Goal: Transaction & Acquisition: Purchase product/service

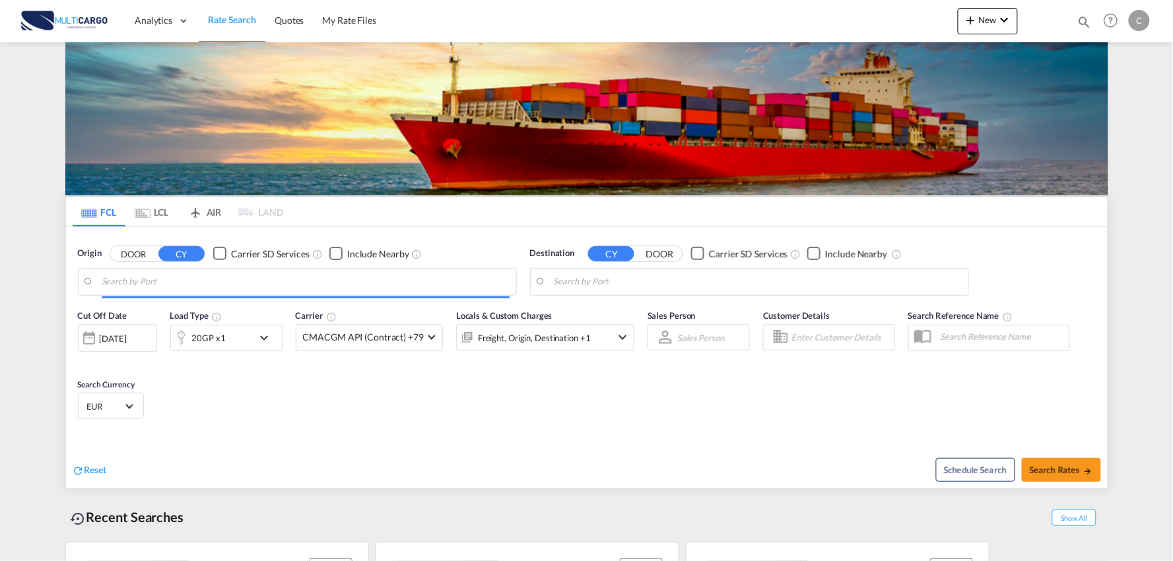
type input "Port of [GEOGRAPHIC_DATA], [GEOGRAPHIC_DATA], [GEOGRAPHIC_DATA]"
type input "Leixoes, Leixoes, PTLEI"
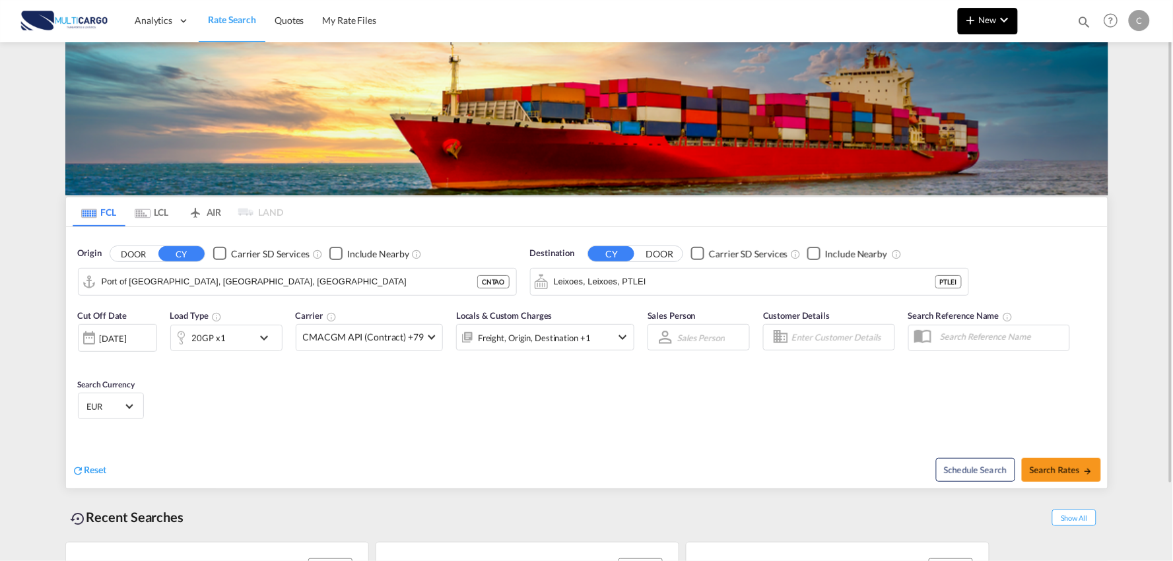
click at [990, 18] on span "New" at bounding box center [987, 20] width 49 height 11
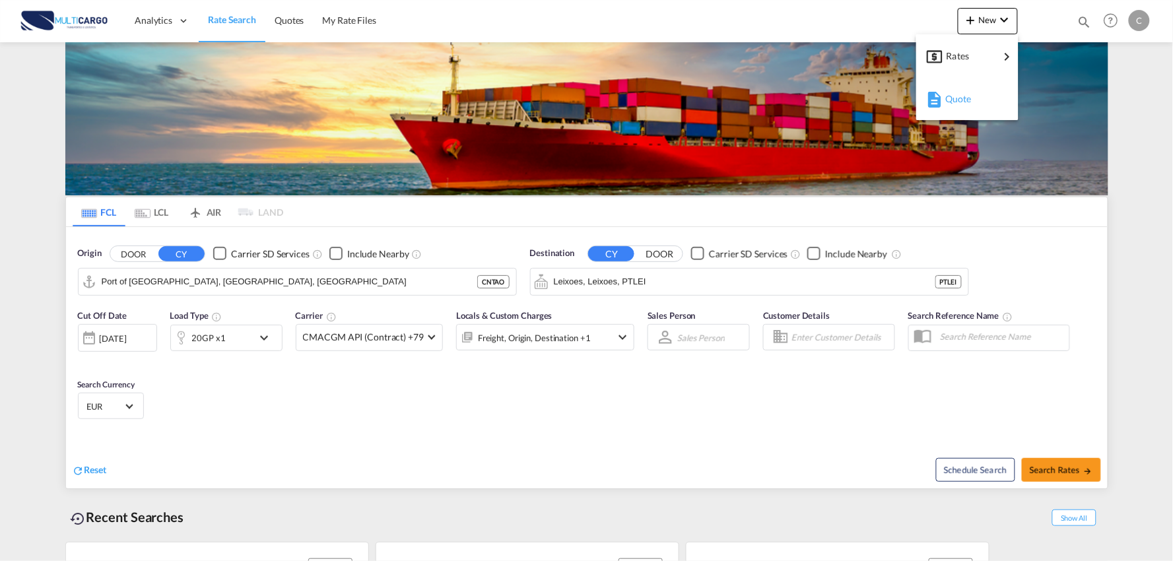
click at [971, 96] on div "Quote" at bounding box center [969, 98] width 49 height 33
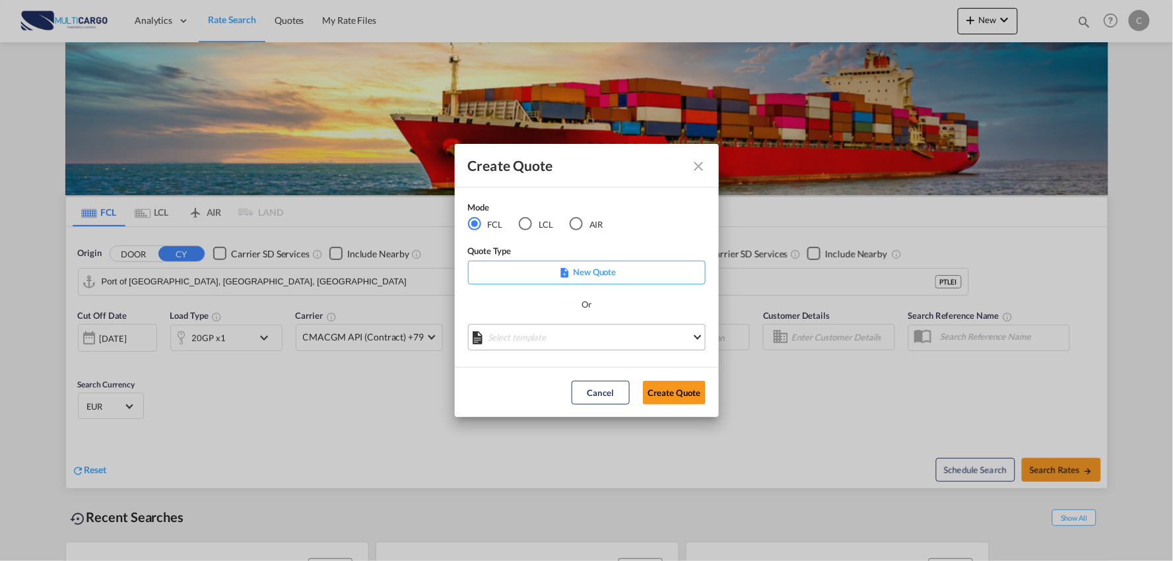
click at [584, 333] on md-select "Select template 25/11/24 IMP_EXW_FCL Patricia Barroso | 25 Nov 2024 25/11/24 IM…" at bounding box center [587, 337] width 238 height 26
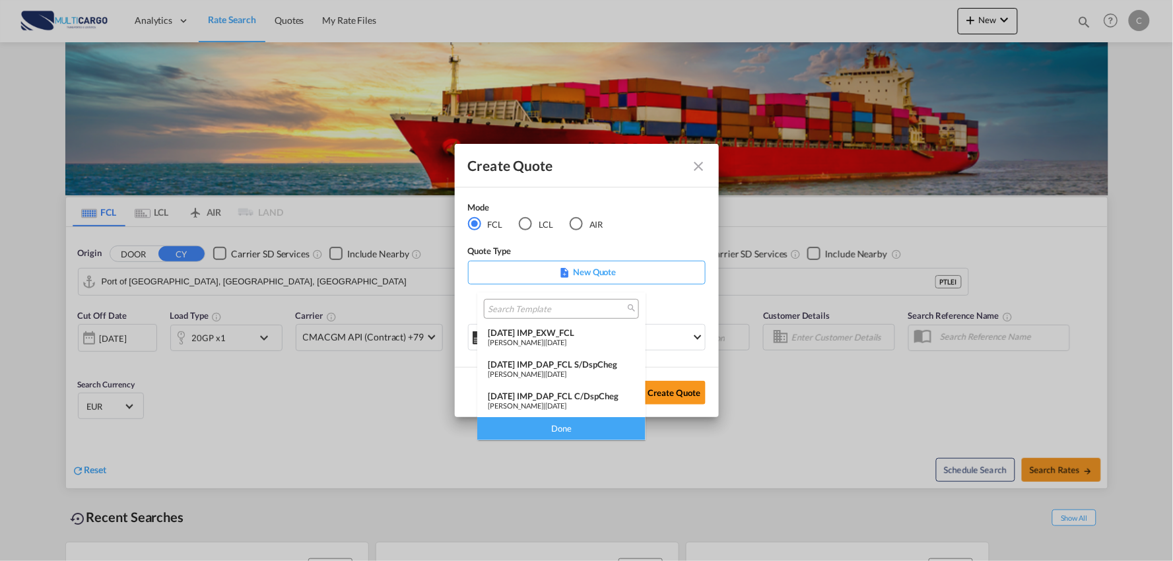
click at [583, 399] on div "25/11/24 IMP_DAP_FCL C/DspCheg" at bounding box center [561, 396] width 147 height 11
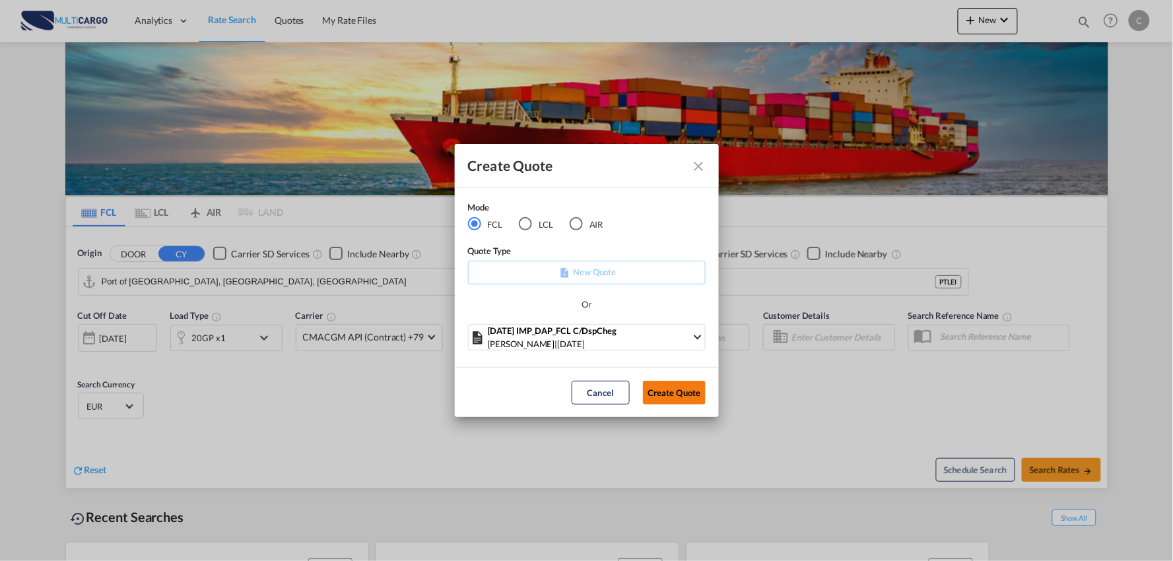
click at [684, 391] on button "Create Quote" at bounding box center [674, 393] width 63 height 24
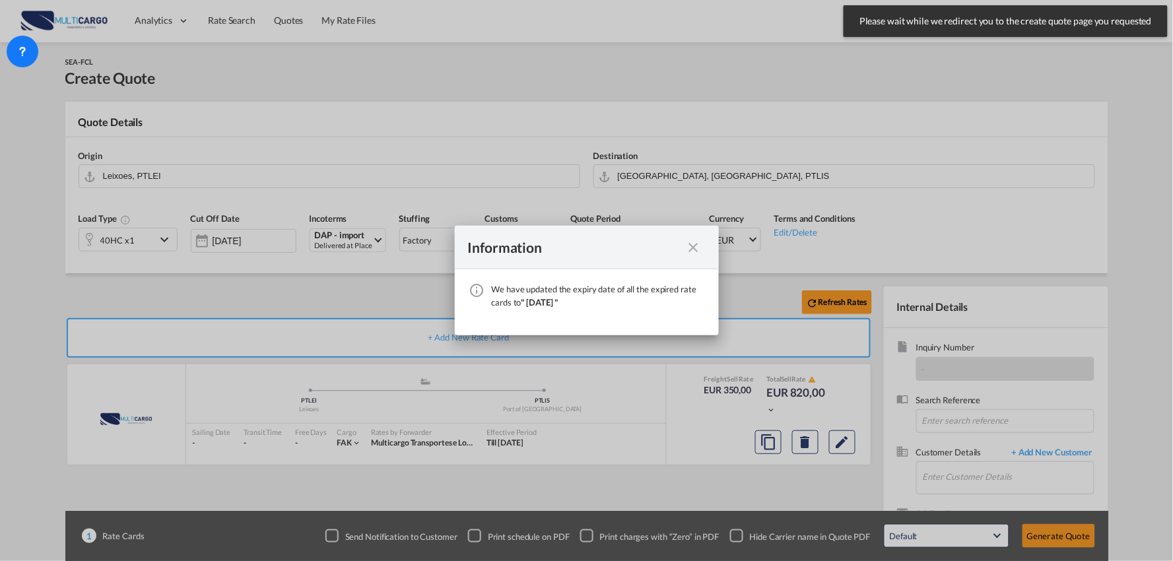
click at [690, 247] on md-icon "icon-close fg-AAA8AD cursor" at bounding box center [694, 248] width 16 height 16
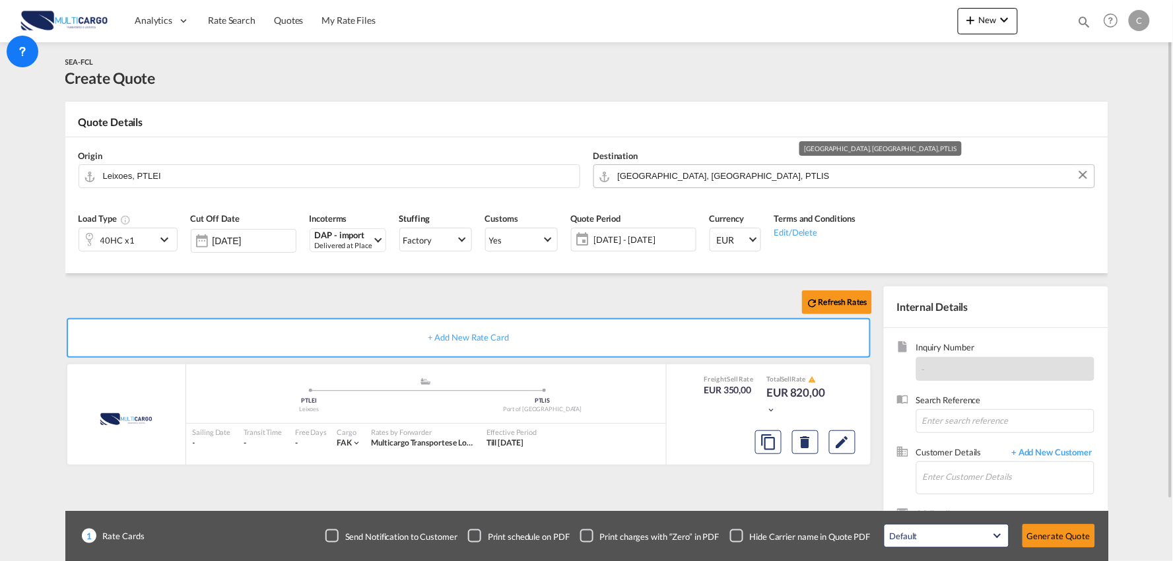
click at [696, 176] on input "Port of Lisbon, Lisbon, PTLIS" at bounding box center [853, 175] width 470 height 23
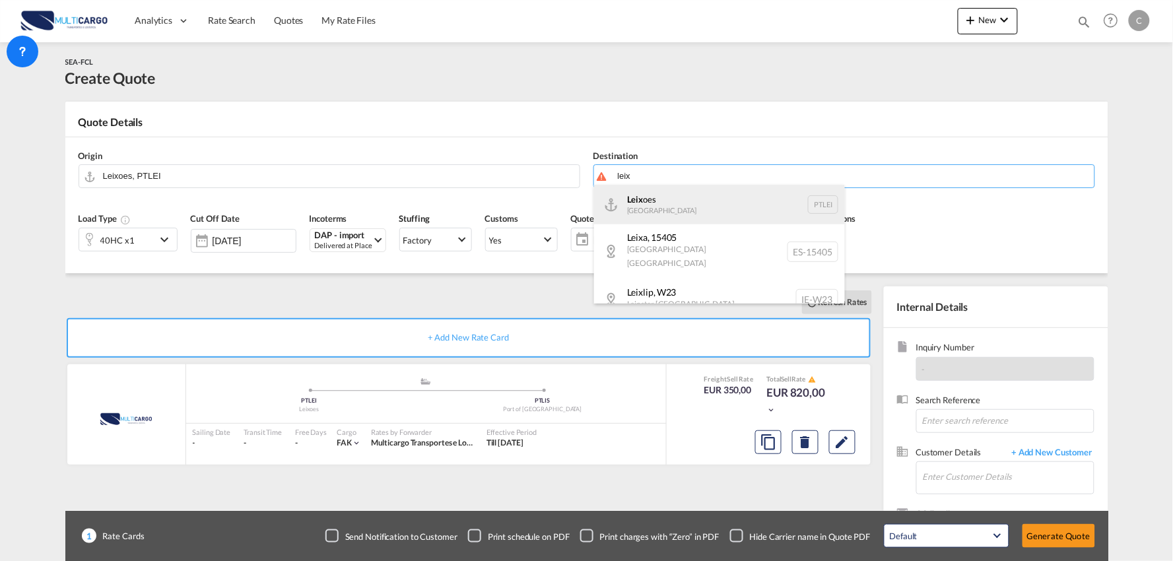
click at [660, 198] on div "Leix oes Portugal PTLEI" at bounding box center [719, 205] width 251 height 40
type input "Leixoes, PTLEI"
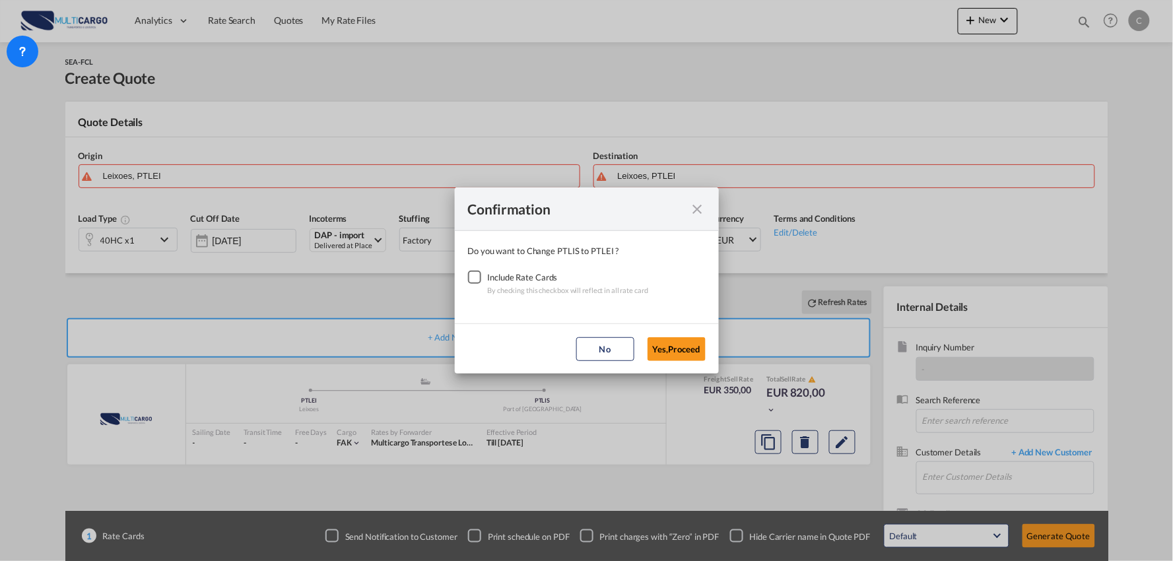
click at [477, 282] on div "Checkbox No Ink" at bounding box center [474, 277] width 13 height 13
click at [686, 355] on button "Yes,Proceed" at bounding box center [676, 349] width 58 height 24
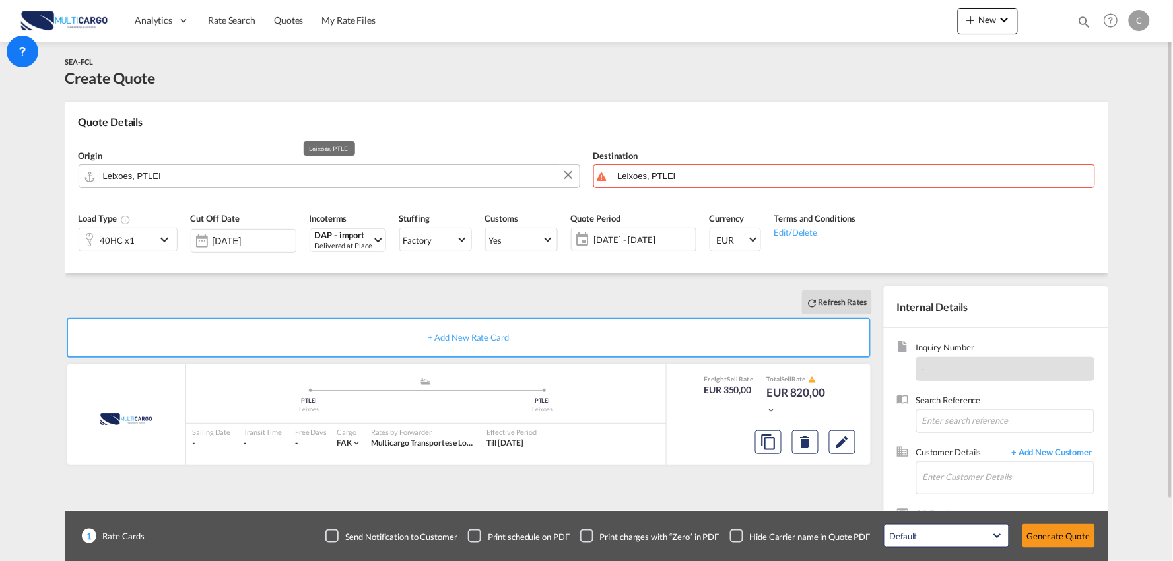
click at [170, 178] on input "Leixoes, PTLEI" at bounding box center [338, 175] width 470 height 23
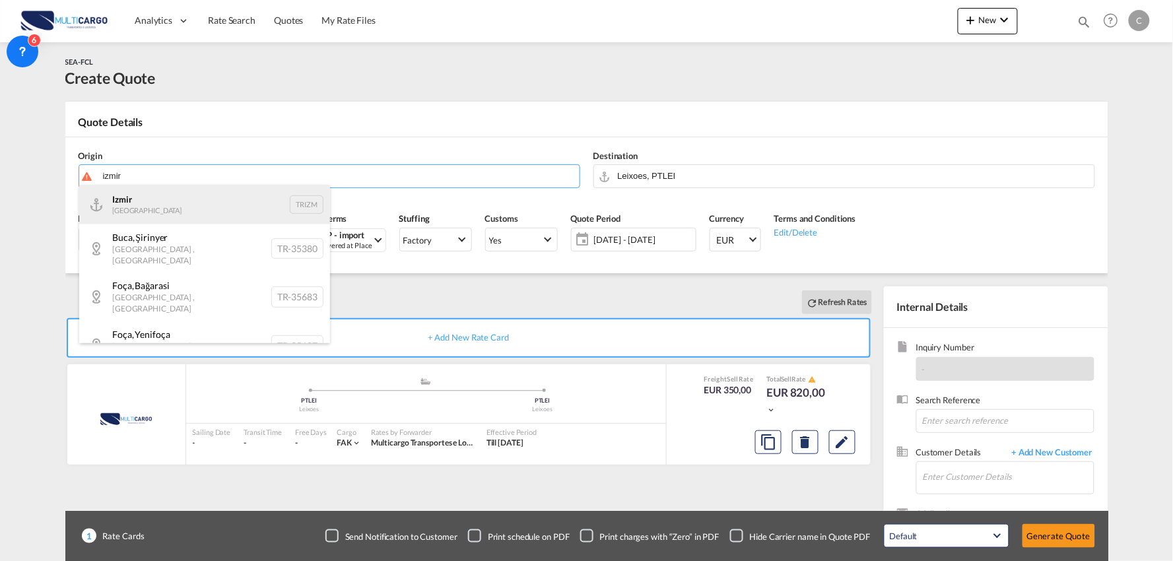
click at [170, 206] on div "Izmir Turkey TRIZM" at bounding box center [204, 205] width 251 height 40
type input "Izmir, TRIZM"
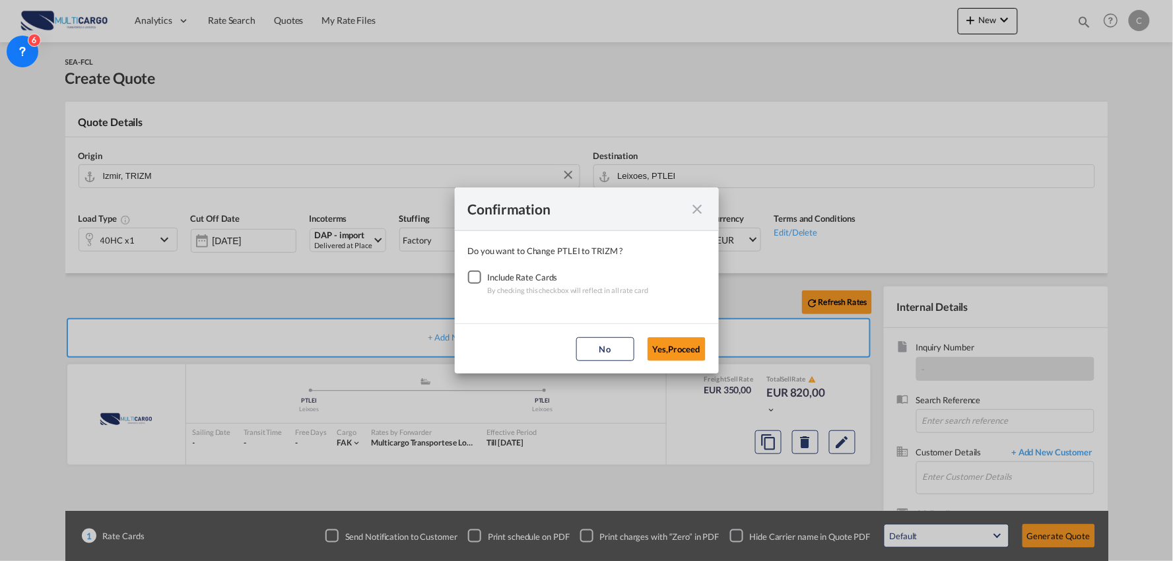
click at [476, 277] on div "Checkbox No Ink" at bounding box center [474, 277] width 13 height 13
click at [684, 348] on button "Yes,Proceed" at bounding box center [676, 349] width 58 height 24
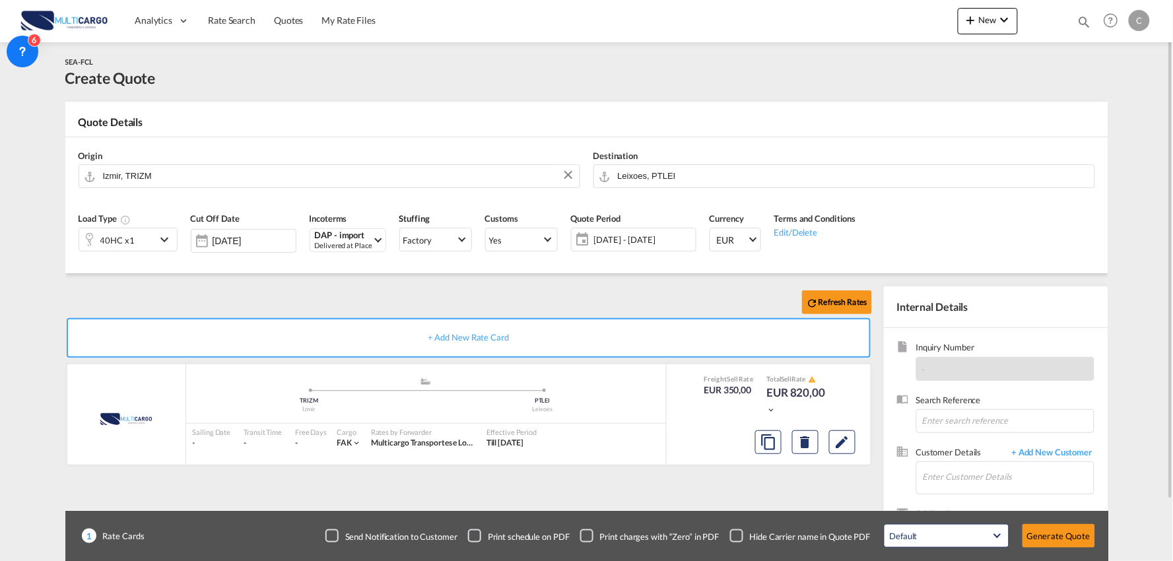
click at [730, 535] on div "Checkbox No Ink" at bounding box center [736, 535] width 13 height 13
click at [1058, 454] on span "+ Add New Customer" at bounding box center [1049, 453] width 89 height 15
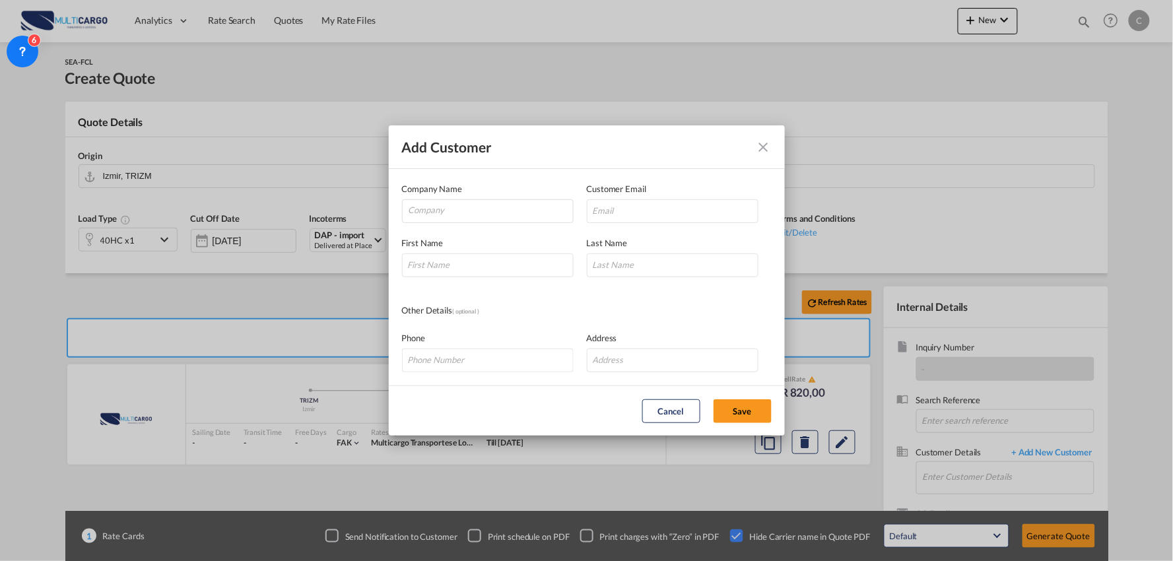
click at [759, 139] on md-icon "icon-close" at bounding box center [764, 147] width 16 height 16
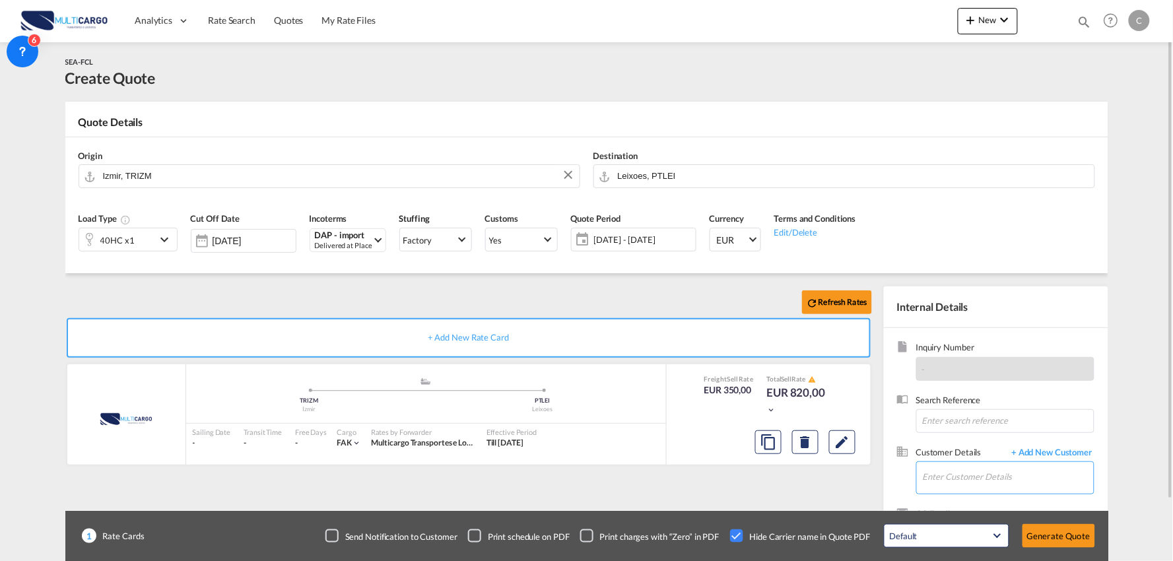
click at [960, 463] on input "Enter Customer Details" at bounding box center [1007, 477] width 171 height 30
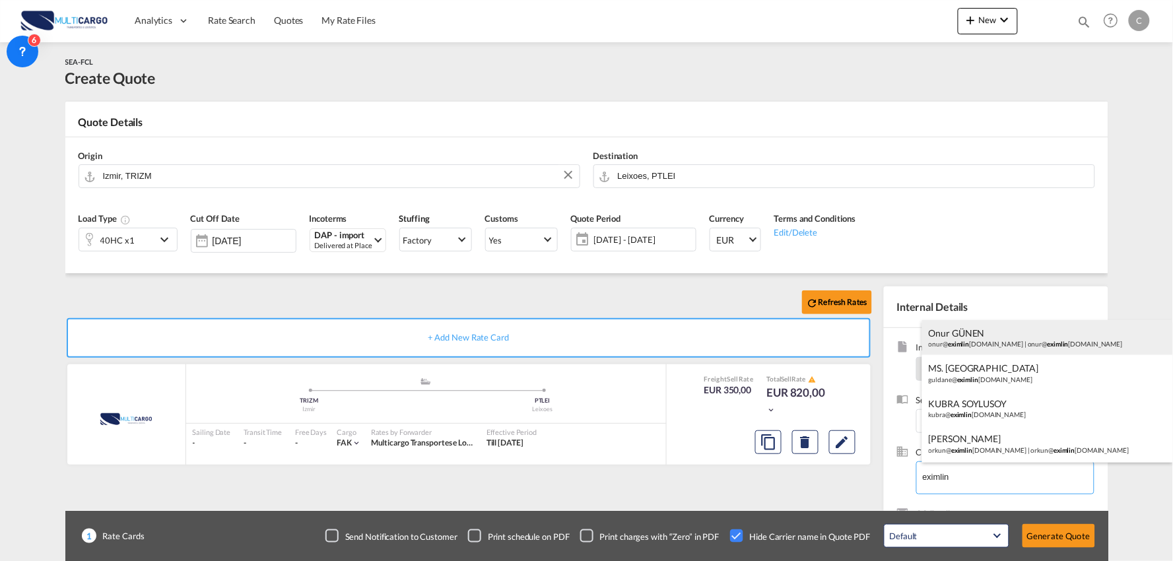
click at [992, 338] on div "Onur GÜNEN onur@ eximlin es.com | onur@ eximlin es.com" at bounding box center [1047, 338] width 251 height 36
type input "onur@eximlines.com, Onur GÜNEN, onur@eximlines.com"
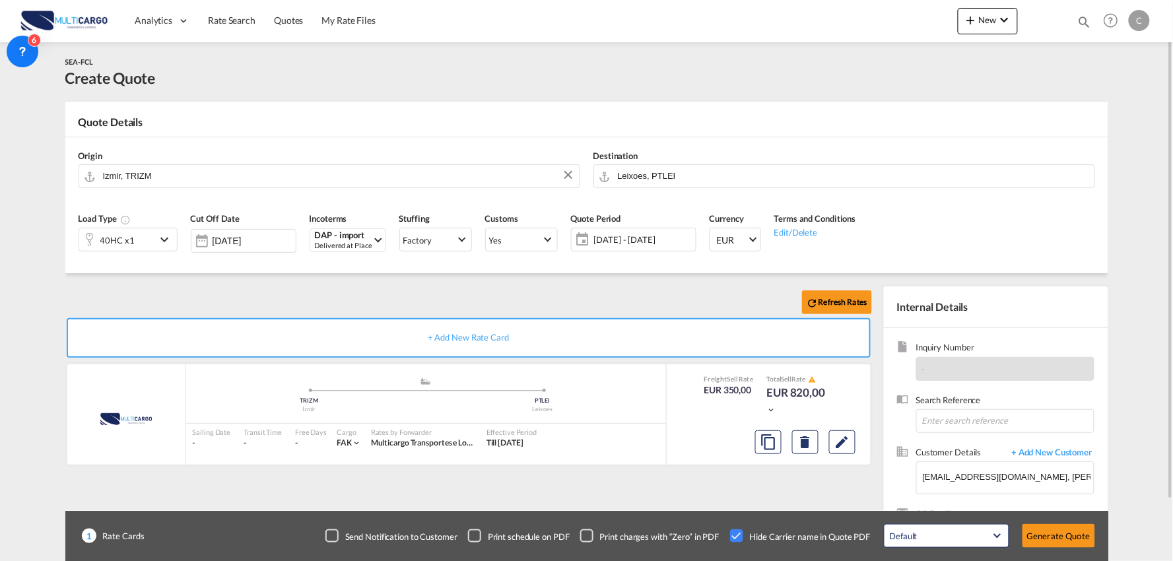
click at [754, 482] on div "Refresh Rates + Add New Rate Card MultiCargo added by you .a{fill:#aaa8ad;} .a{…" at bounding box center [471, 424] width 812 height 276
click at [793, 496] on div "Refresh Rates + Add New Rate Card MultiCargo added by you .a{fill:#aaa8ad;} .a{…" at bounding box center [471, 424] width 812 height 276
click at [1078, 536] on button "Generate Quote" at bounding box center [1058, 536] width 73 height 24
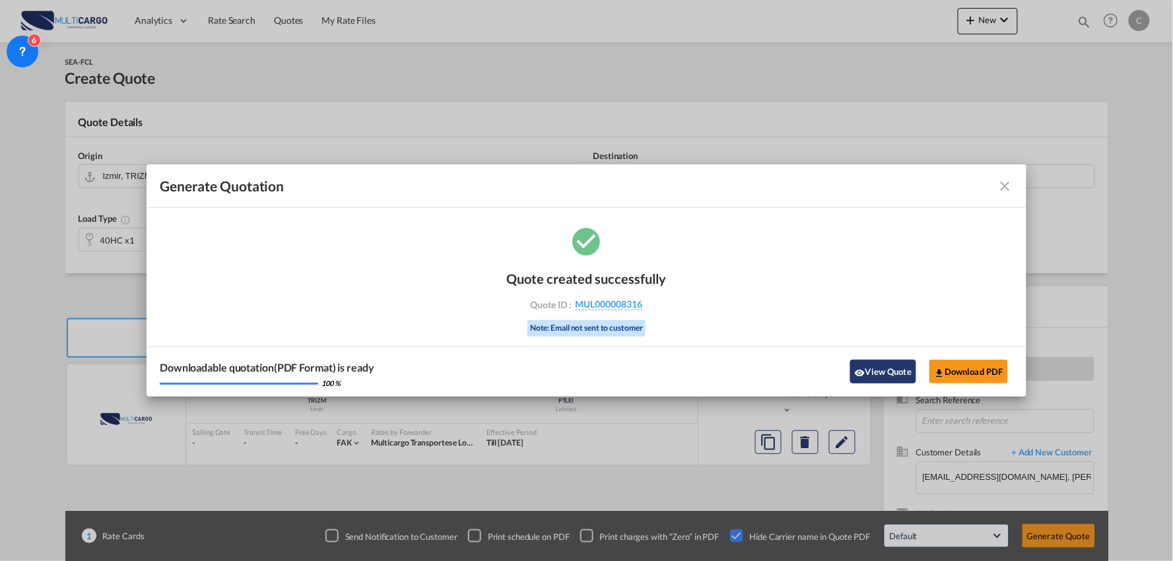
click at [893, 364] on button "View Quote" at bounding box center [883, 372] width 66 height 24
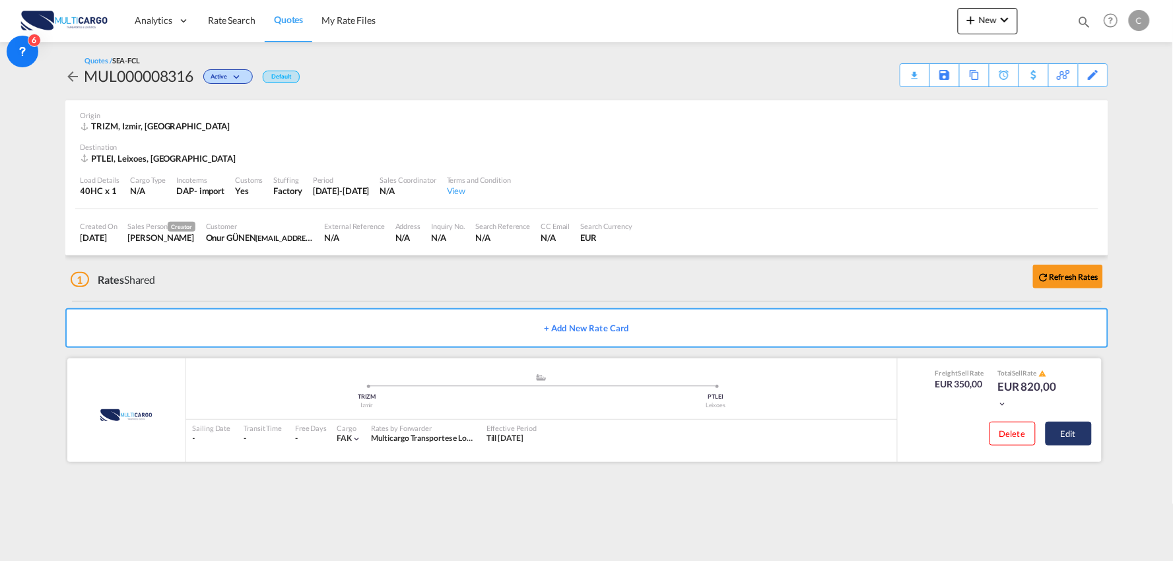
click at [1078, 432] on button "Edit" at bounding box center [1068, 434] width 46 height 24
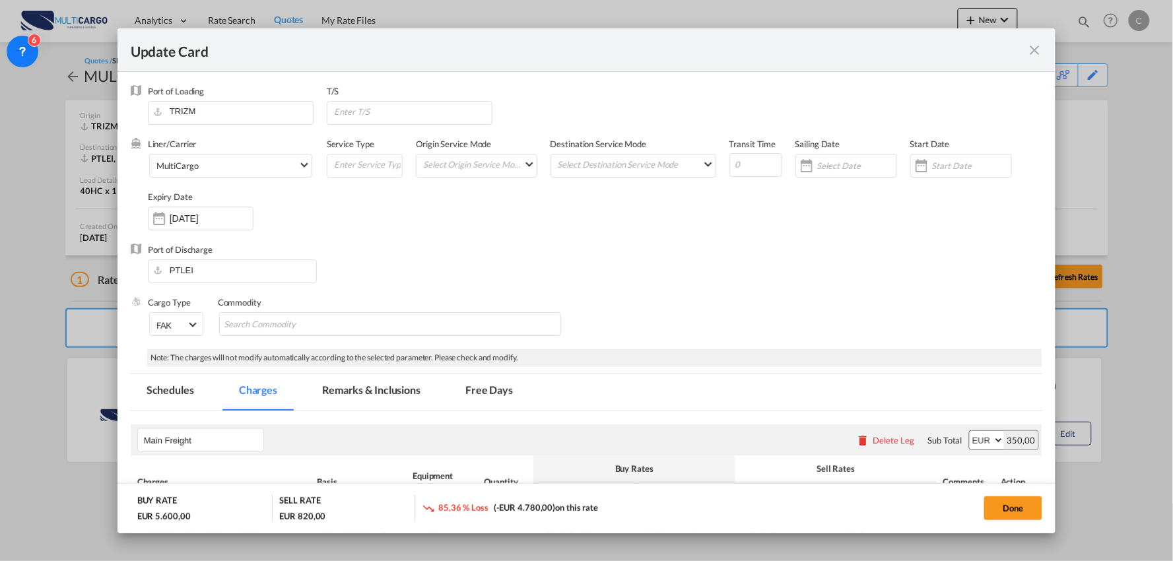
select select "per container"
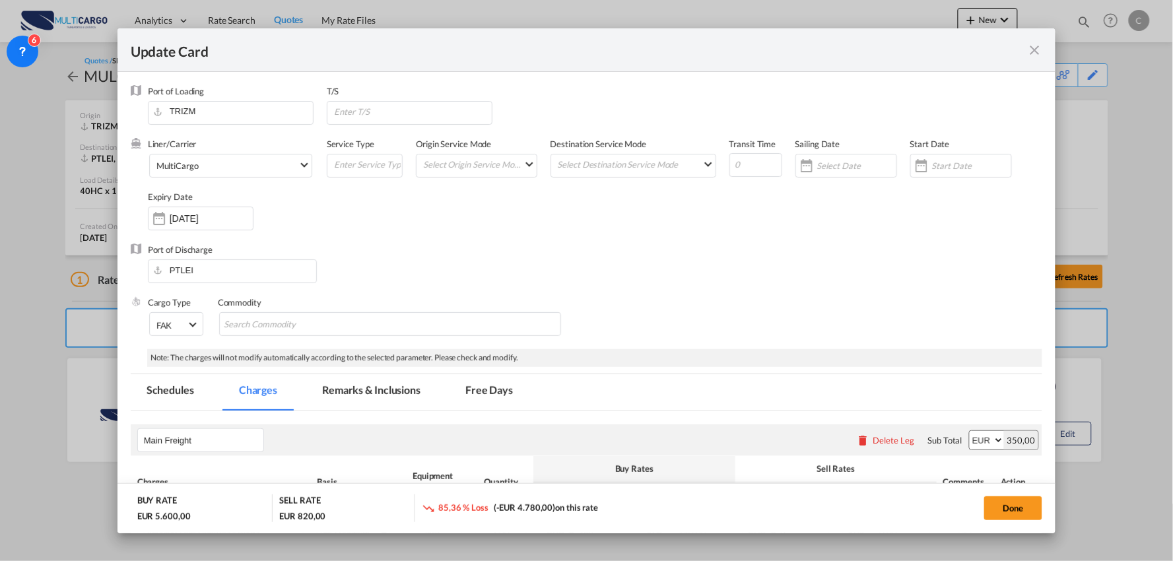
select select "per container"
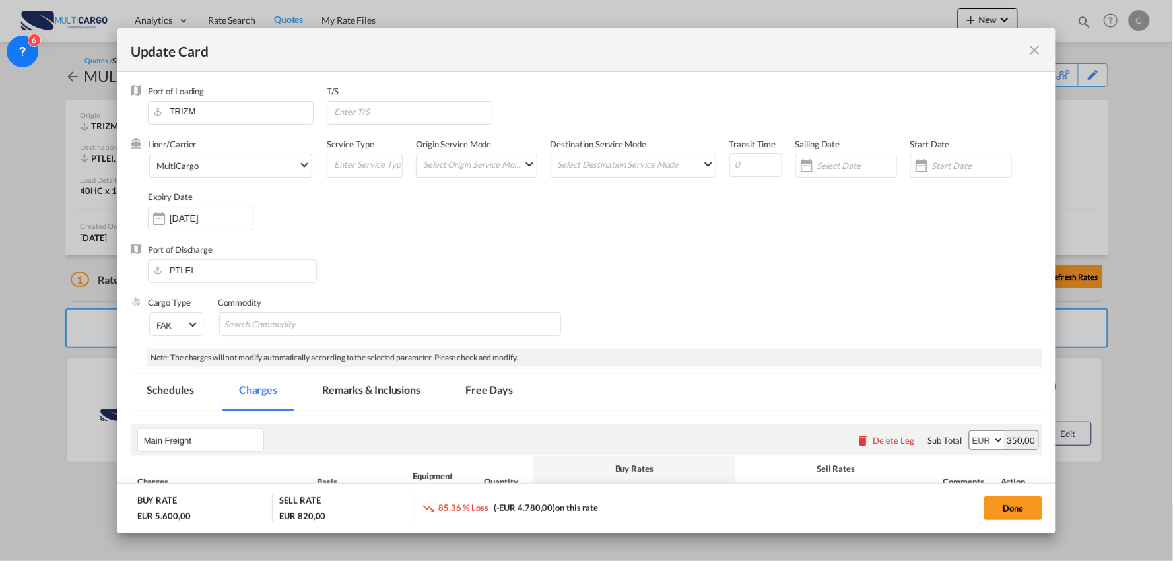
select select "per container"
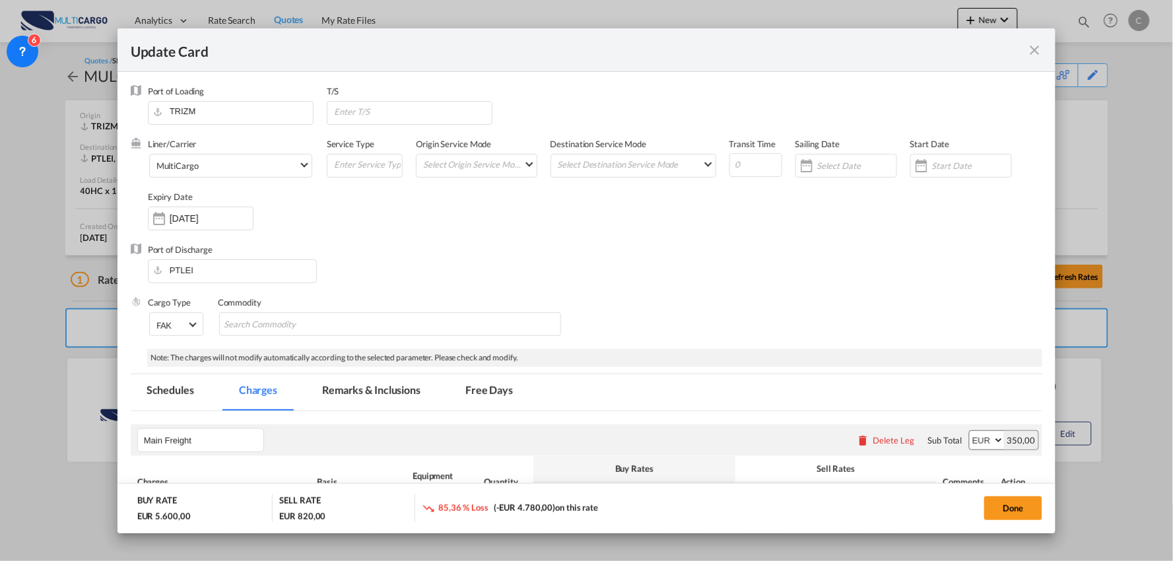
select select "per B/L"
select select "per container"
select select "per B/L"
select select "per container"
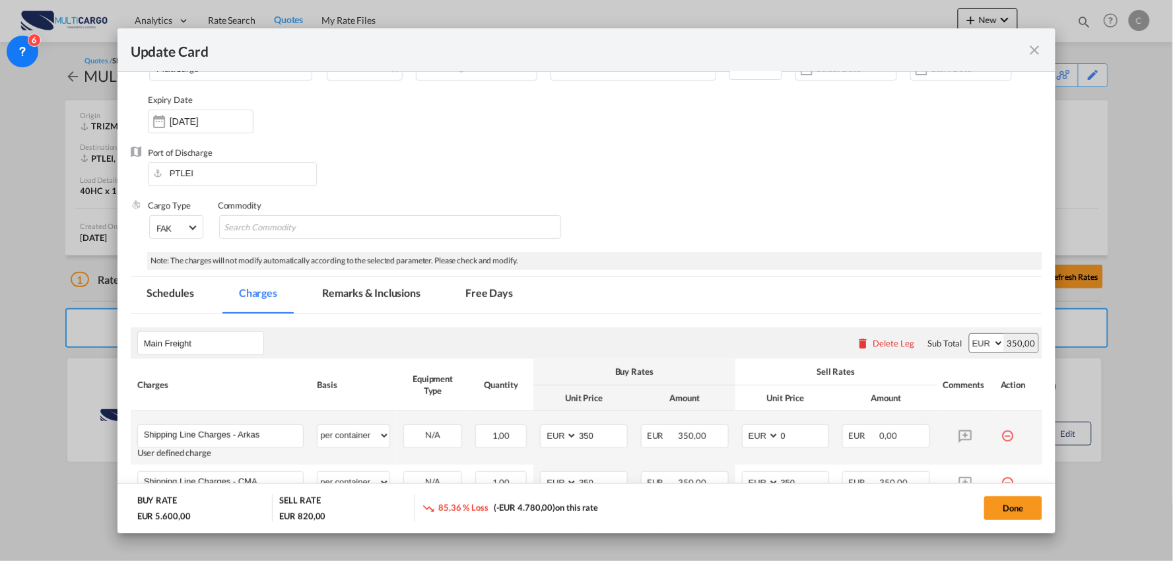
scroll to position [146, 0]
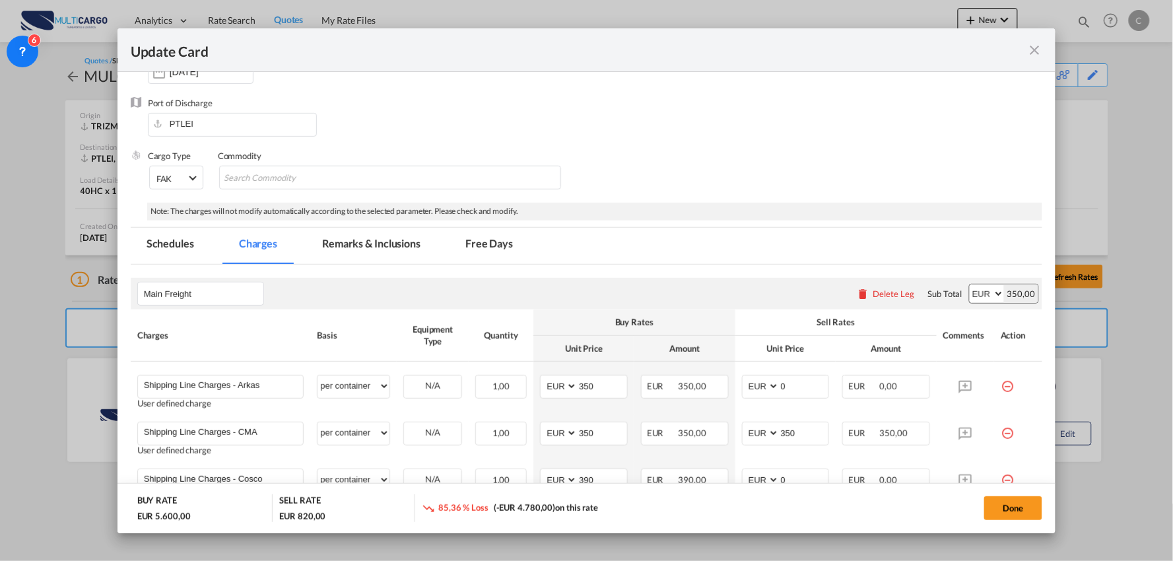
click at [858, 292] on md-icon "icon-delete" at bounding box center [862, 293] width 13 height 13
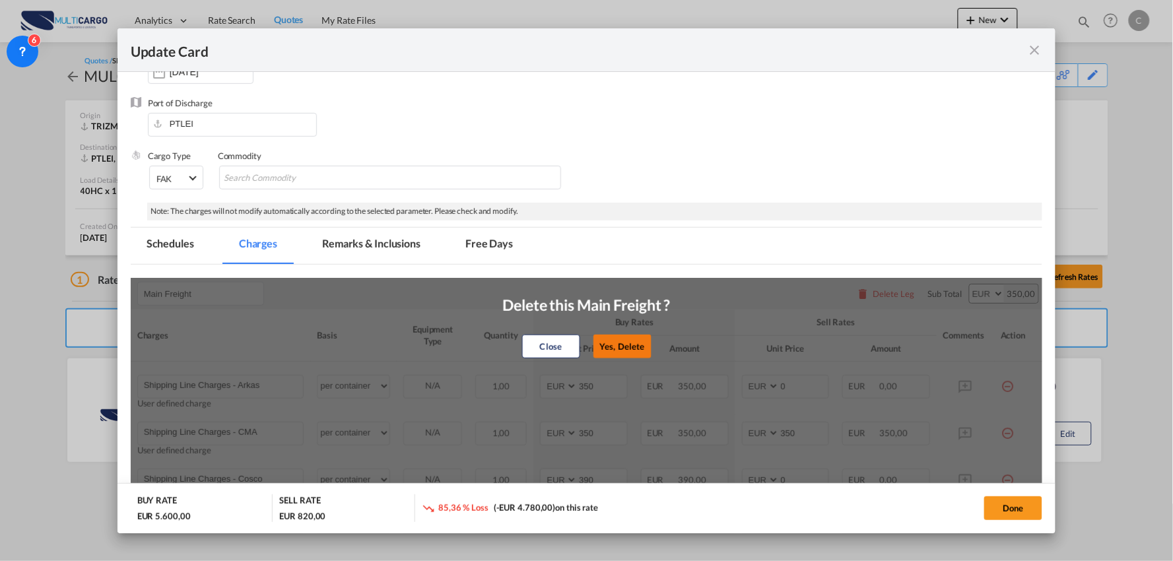
click at [610, 342] on button "Yes, Delete" at bounding box center [622, 347] width 58 height 24
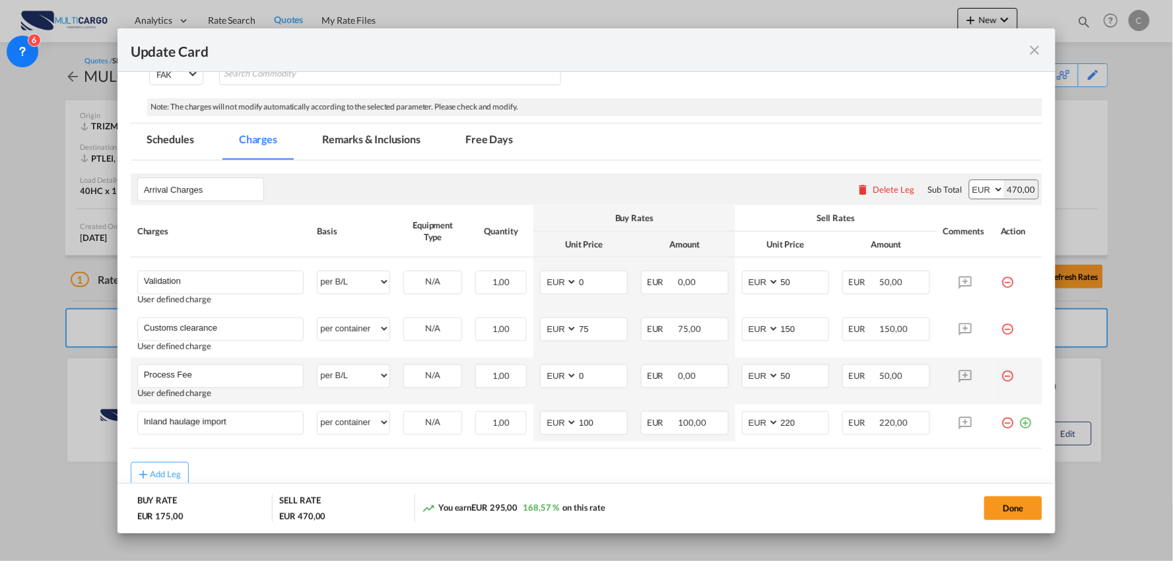
scroll to position [300, 0]
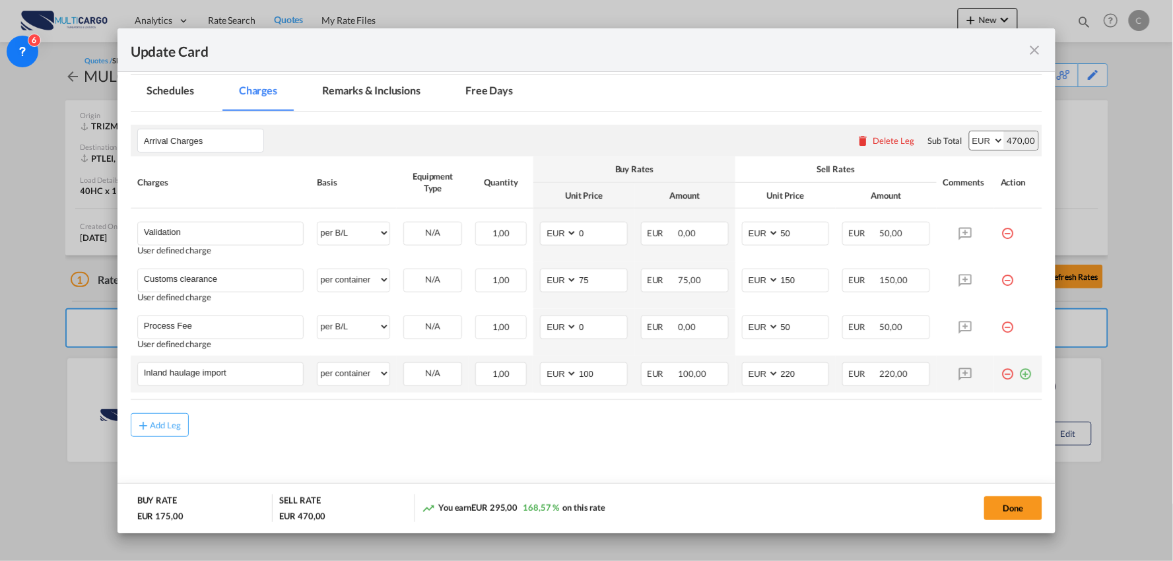
click at [1018, 368] on md-icon "icon-plus-circle-outline green-400-fg" at bounding box center [1024, 368] width 13 height 13
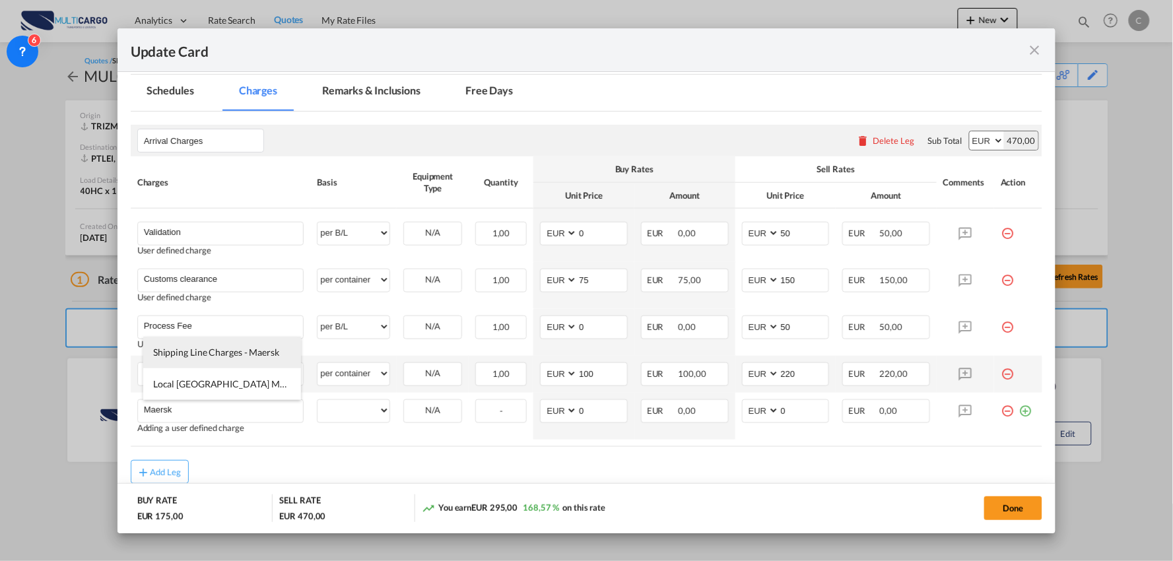
drag, startPoint x: 218, startPoint y: 347, endPoint x: 218, endPoint y: 355, distance: 7.9
click at [218, 355] on span "Shipping Line Charges - Maersk" at bounding box center [216, 351] width 126 height 11
type input "Shipping Line Charges - Maersk"
select select "per container"
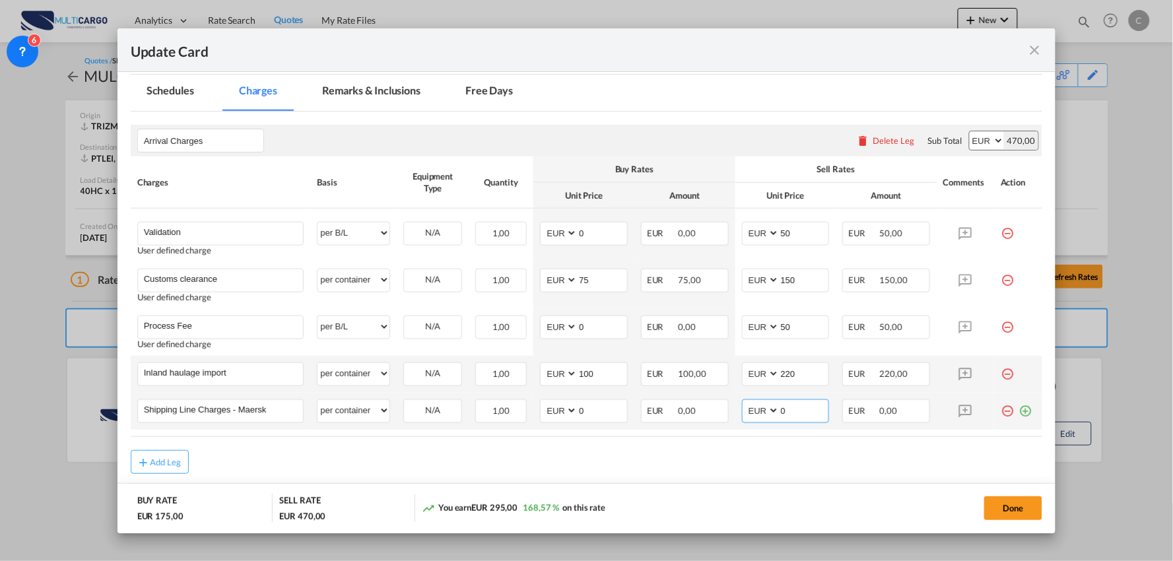
drag, startPoint x: 740, startPoint y: 409, endPoint x: 782, endPoint y: 406, distance: 42.3
click at [744, 409] on select "AED AFN ALL AMD ANG AOA ARS AUD AWG AZN BAM BBD BDT BGN BHD BIF BMD BND BOB BRL…" at bounding box center [761, 411] width 34 height 18
drag, startPoint x: 783, startPoint y: 406, endPoint x: 688, endPoint y: 372, distance: 100.4
click at [744, 406] on md-input-container "AED AFN ALL AMD ANG AOA ARS AUD AWG AZN BAM BBD BDT BGN BHD BIF BMD BND BOB BRL…" at bounding box center [786, 411] width 88 height 24
type input "318"
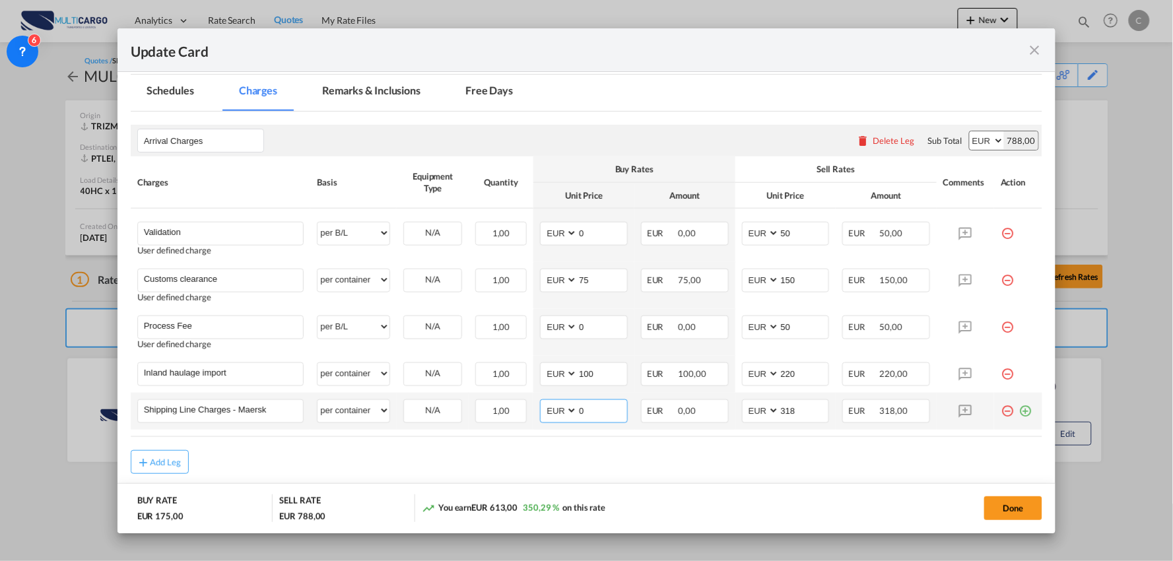
drag, startPoint x: 591, startPoint y: 414, endPoint x: 572, endPoint y: 393, distance: 28.5
click at [549, 412] on md-input-container "AED AFN ALL AMD ANG AOA ARS AUD AWG AZN BAM BBD BDT BGN BHD BIF BMD BND BOB BRL…" at bounding box center [584, 411] width 88 height 24
type input "308"
drag, startPoint x: 529, startPoint y: 449, endPoint x: 496, endPoint y: 441, distance: 33.5
click at [525, 451] on div "Add Leg" at bounding box center [587, 462] width 912 height 24
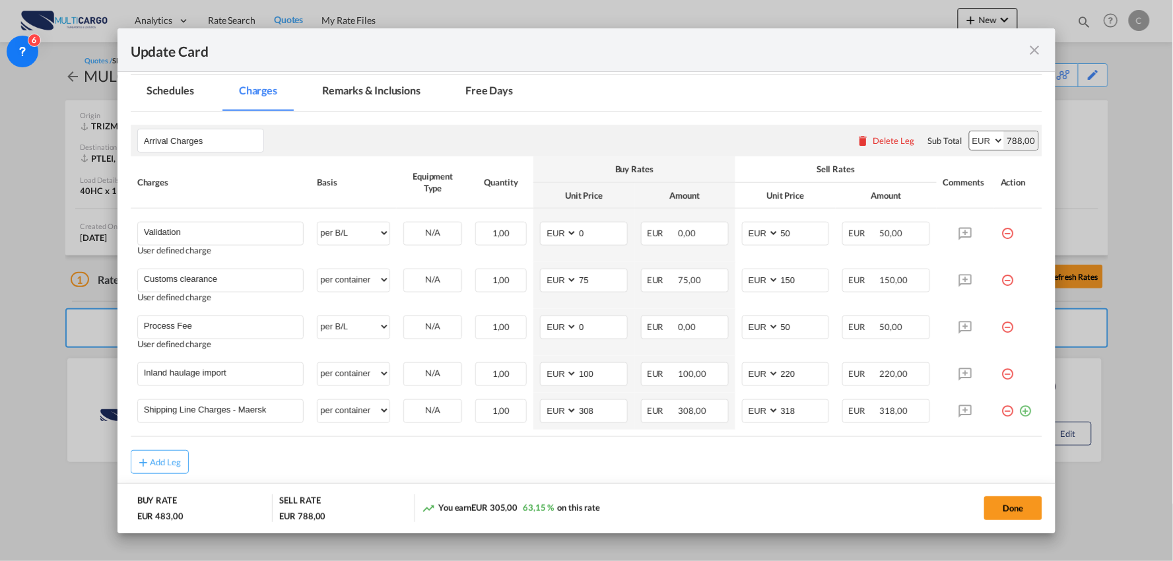
click at [1000, 228] on md-icon "icon-minus-circle-outline red-400-fg" at bounding box center [1006, 228] width 13 height 13
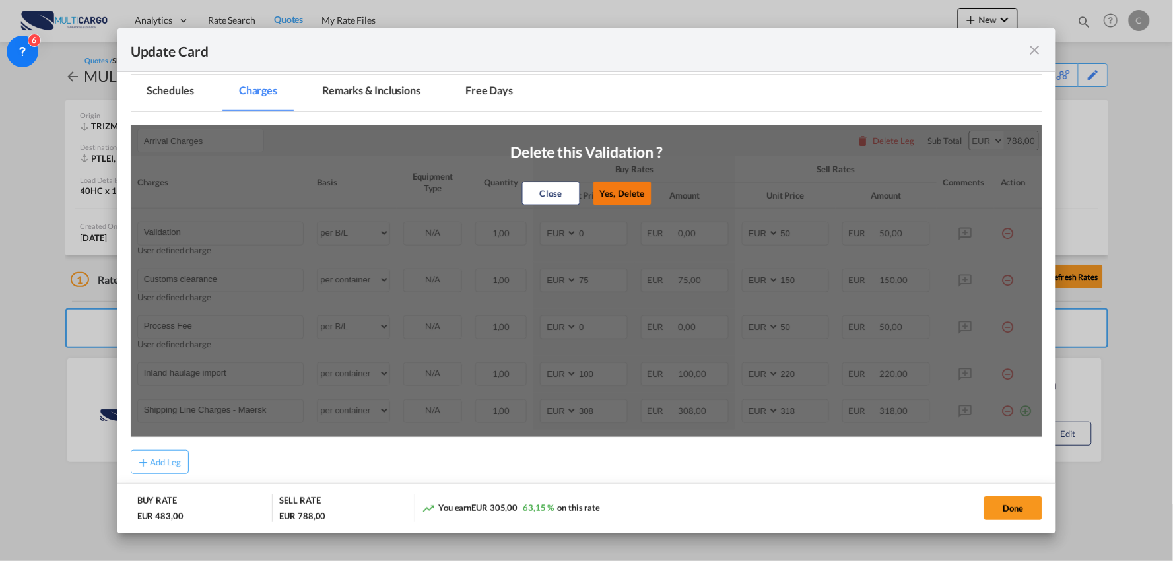
click at [612, 199] on button "Yes, Delete" at bounding box center [622, 193] width 58 height 24
type input "Customs clearance"
select select "per container"
type input "75"
type input "150"
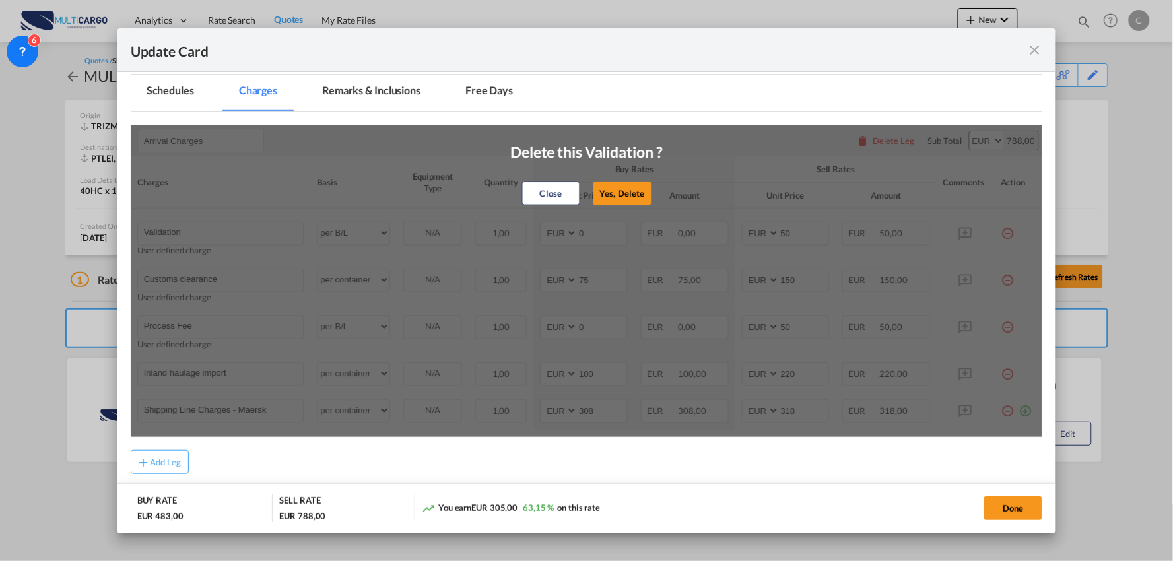
type input "Process Fee"
select select "per B/L"
type input "0"
type input "50"
type input "Inland haulage import"
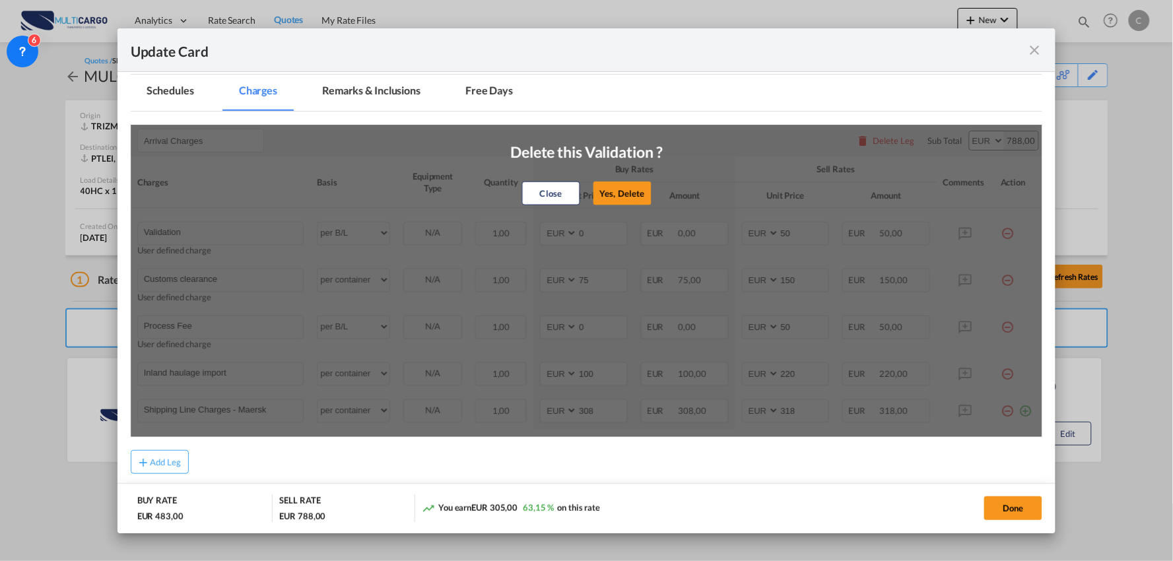
select select "per container"
type input "100"
type input "220"
type input "Shipping Line Charges - Maersk"
type input "308"
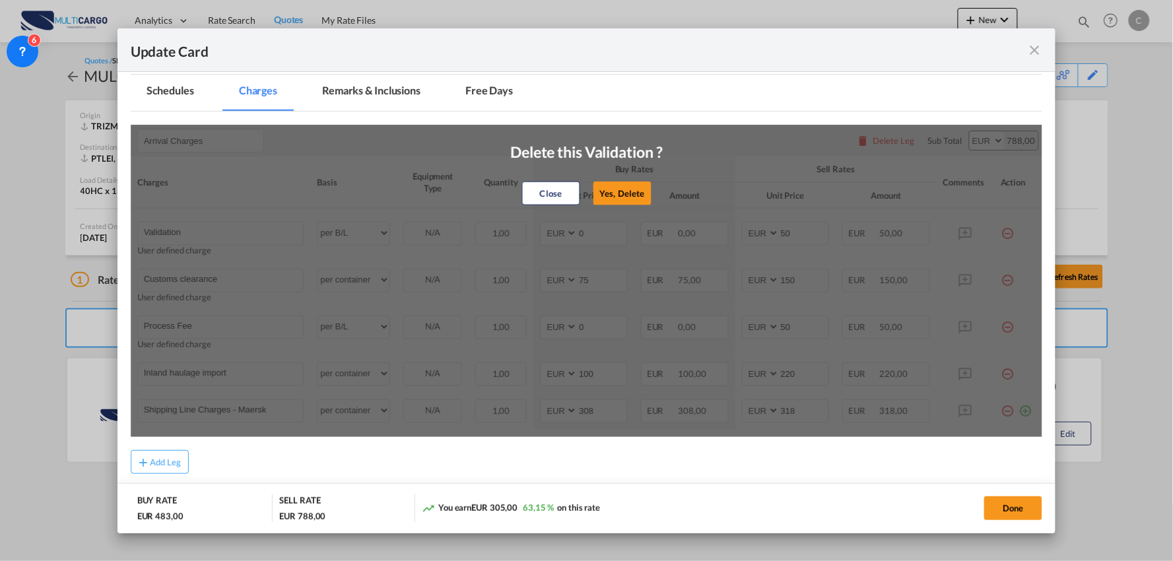
type input "318"
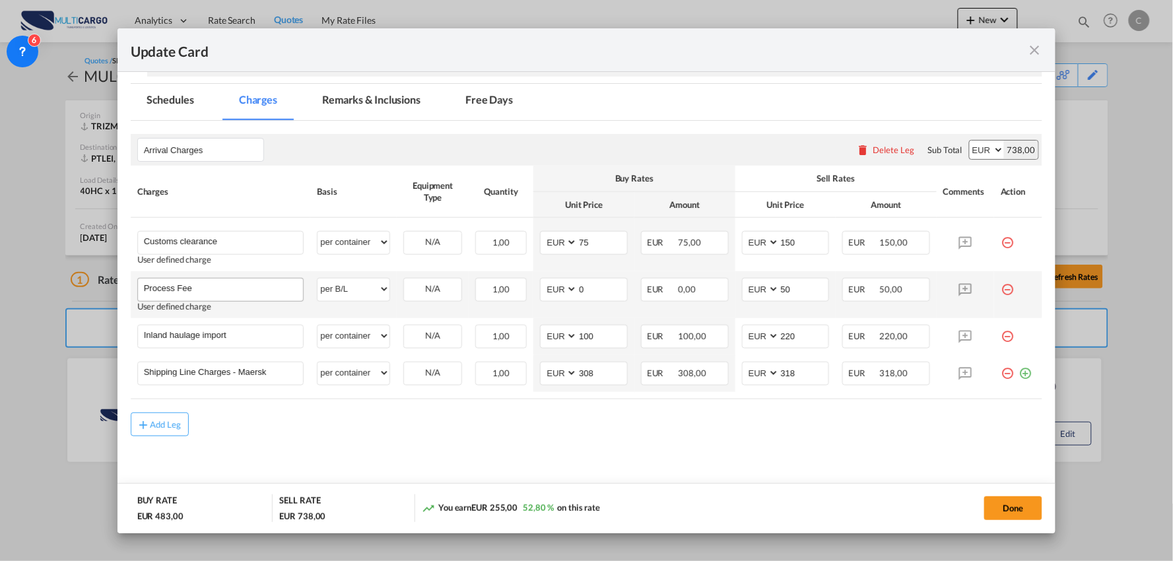
scroll to position [290, 0]
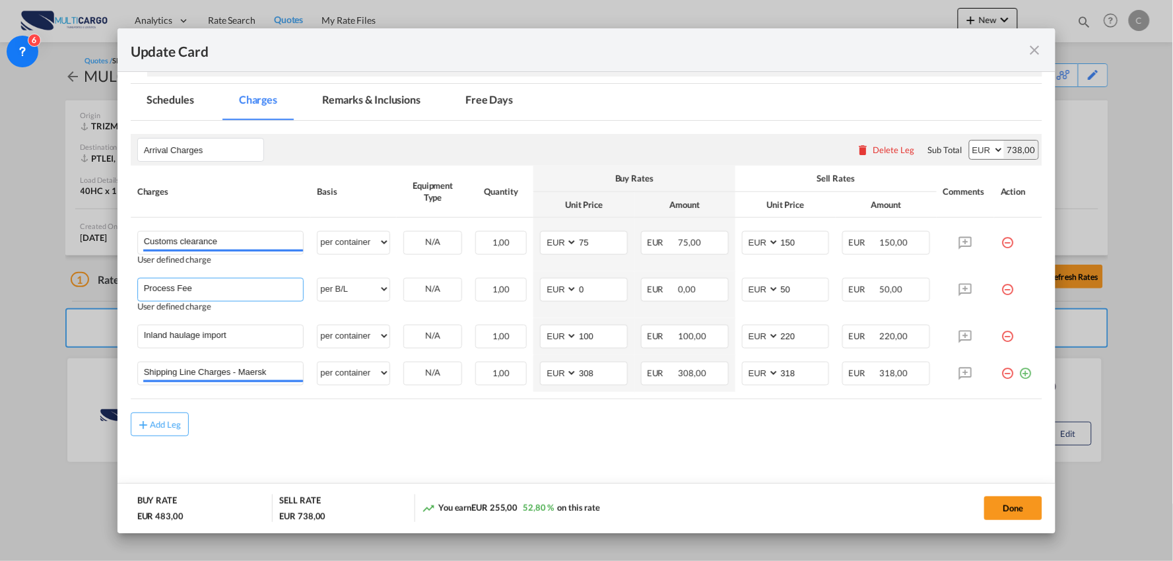
drag, startPoint x: 89, startPoint y: 290, endPoint x: 53, endPoint y: 286, distance: 36.6
click at [55, 286] on div "Update Card Port of Loading TRIZM T/S Liner/Carrier MultiCargo 2HM LOGISTICS D.…" at bounding box center [586, 280] width 1173 height 561
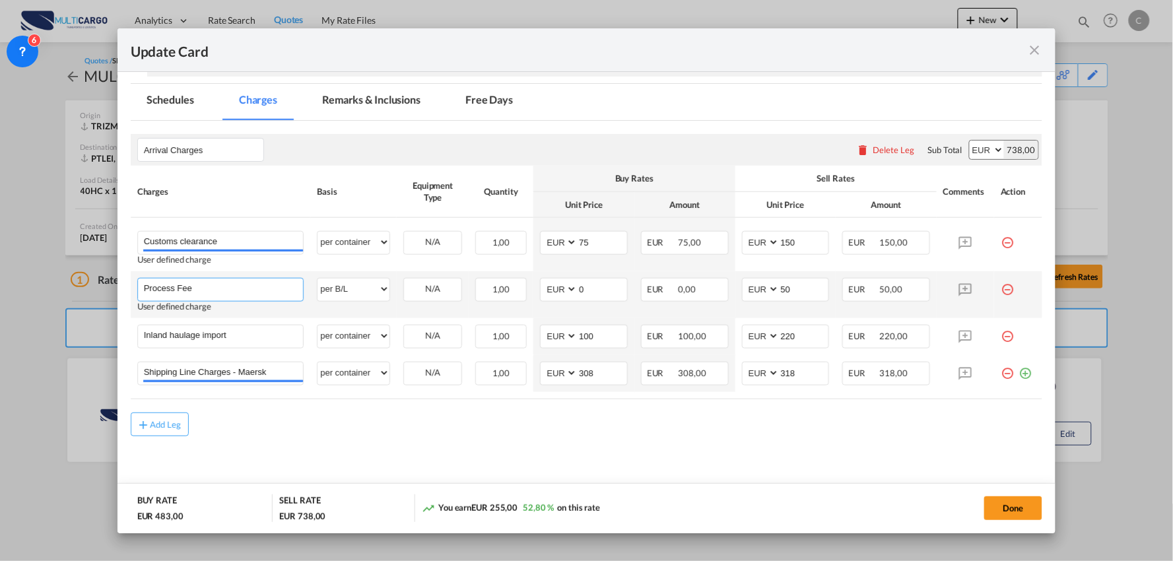
paste input "+ Documents Validation"
type input "Process Fee + Documents Validation"
drag, startPoint x: 794, startPoint y: 294, endPoint x: 689, endPoint y: 285, distance: 105.3
click at [693, 286] on tr "Process Fee + Documents Validation Please Enter User Defined Charges Cannot Be …" at bounding box center [587, 294] width 912 height 47
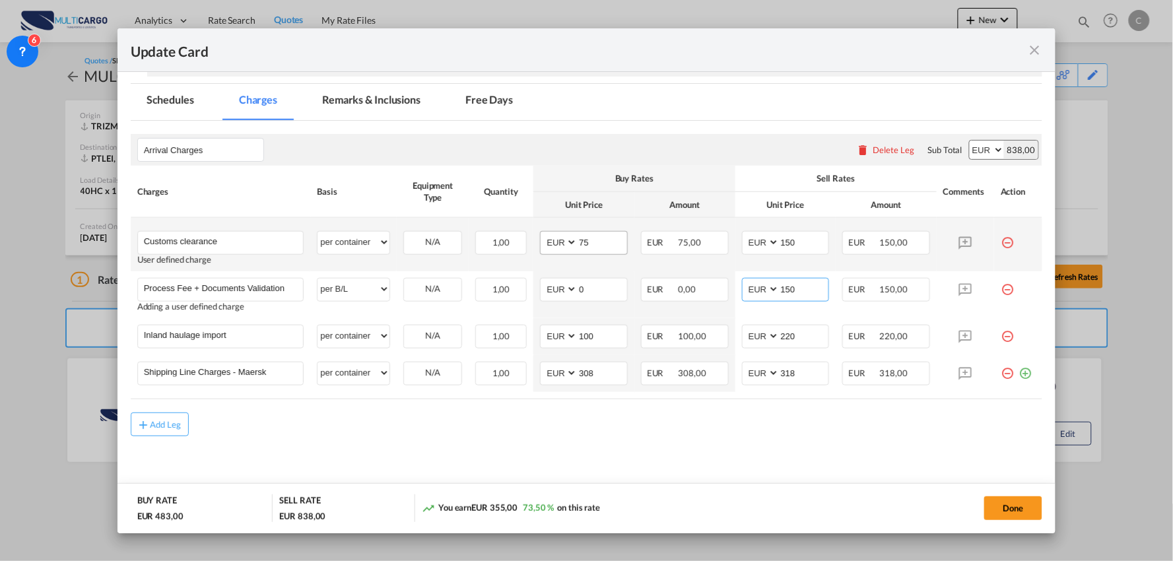
type input "150"
click at [604, 240] on input "75" at bounding box center [601, 242] width 49 height 20
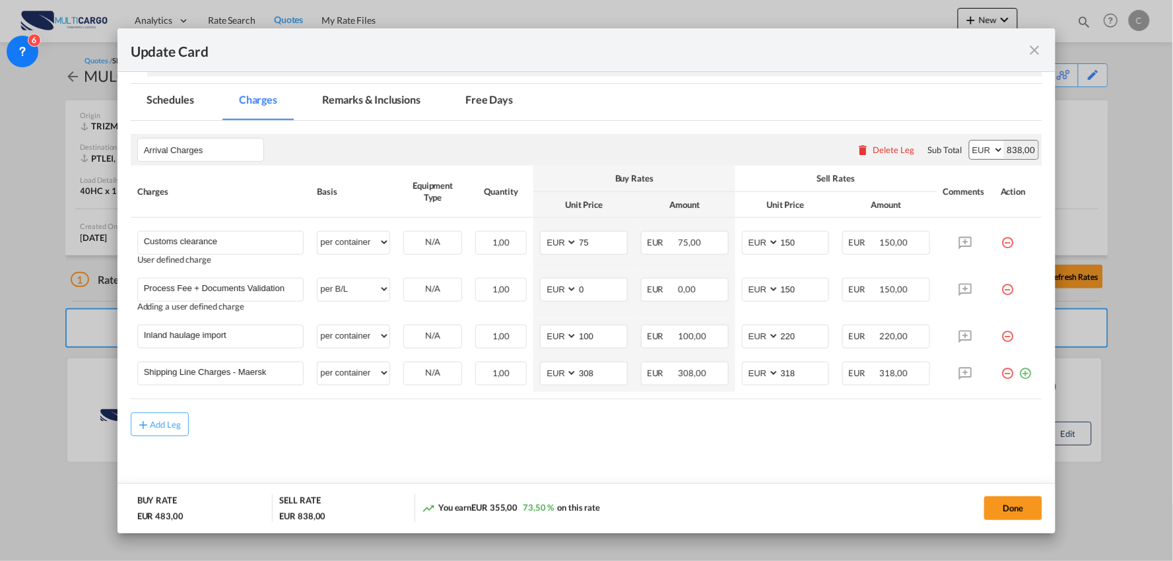
click at [535, 458] on md-content "Arrival Charges Please enter leg name Leg Name Already Exists Delete Leg Sub To…" at bounding box center [587, 310] width 912 height 379
drag, startPoint x: 252, startPoint y: 340, endPoint x: 26, endPoint y: 340, distance: 225.7
click at [27, 340] on div "Update Card Port of Loading TRIZM T/S Liner/Carrier MultiCargo 2HM LOGISTICS D.…" at bounding box center [586, 280] width 1173 height 561
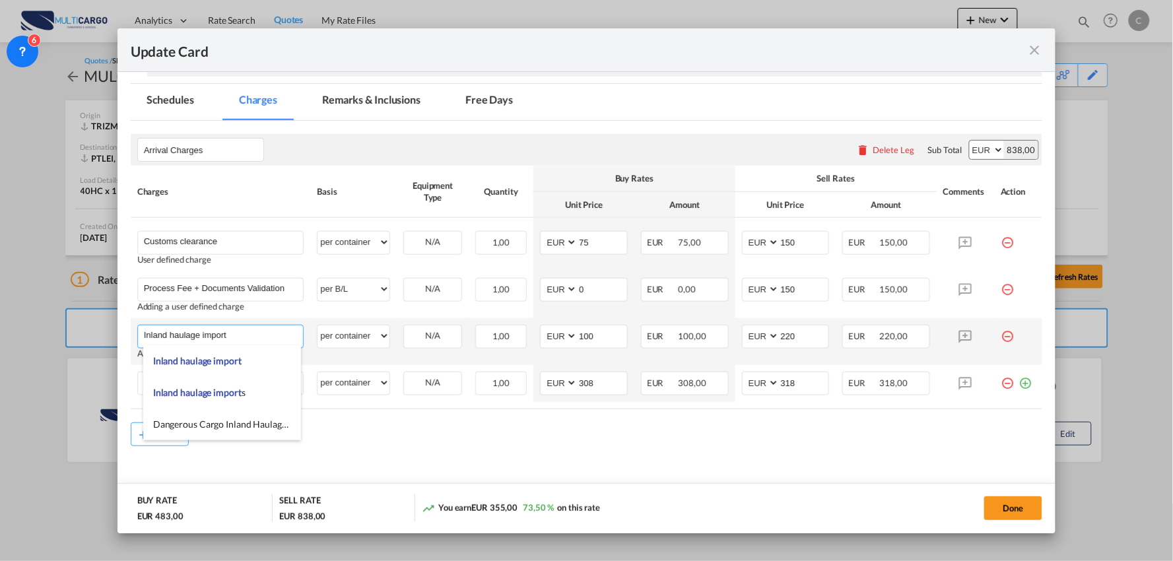
click at [232, 340] on input "Inland haulage import" at bounding box center [224, 335] width 160 height 20
drag, startPoint x: 247, startPoint y: 337, endPoint x: 68, endPoint y: 335, distance: 179.5
click at [68, 335] on div "Update Card Port of Loading TRIZM T/S Liner/Carrier MultiCargo 2HM LOGISTICS D.…" at bounding box center [586, 280] width 1173 height 561
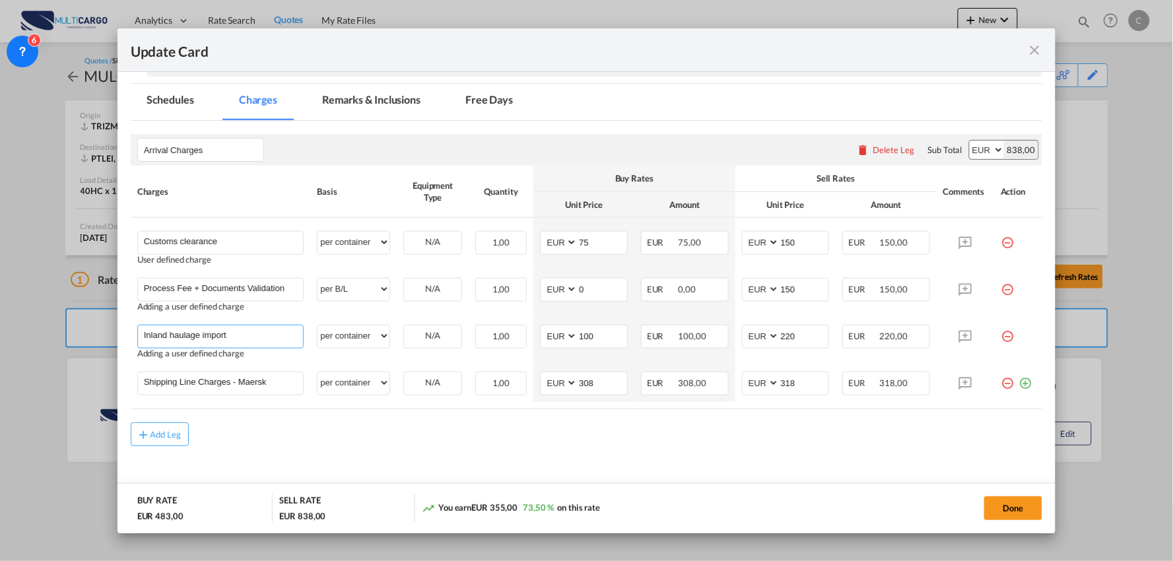
paste input "Delivery Dual Borgstena"
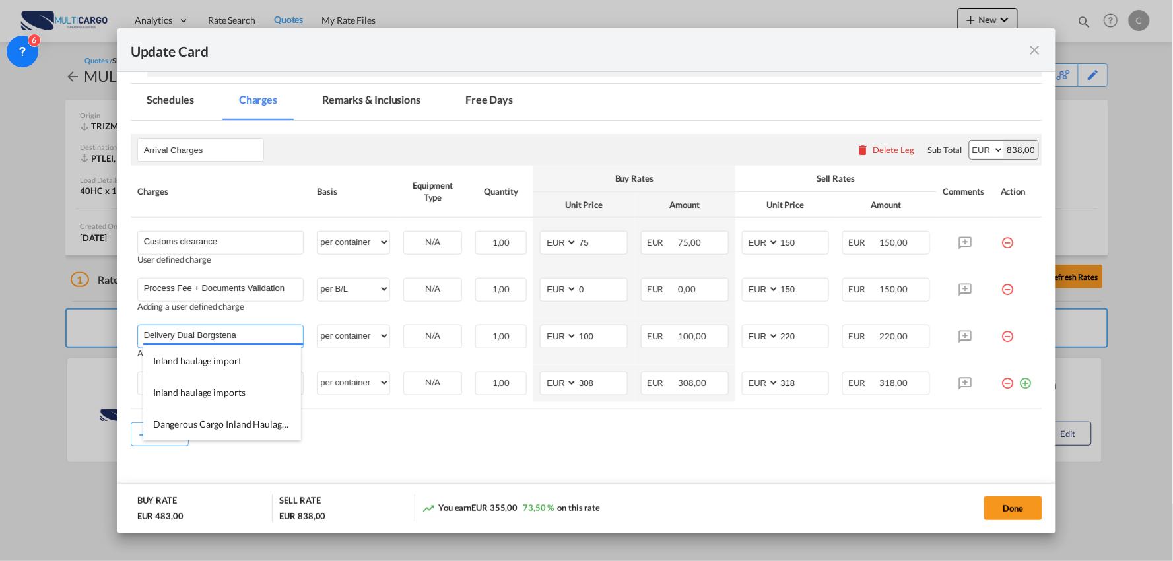
type input "Delivery Dual Borgstena"
click at [565, 432] on div "Add Leg" at bounding box center [587, 434] width 912 height 24
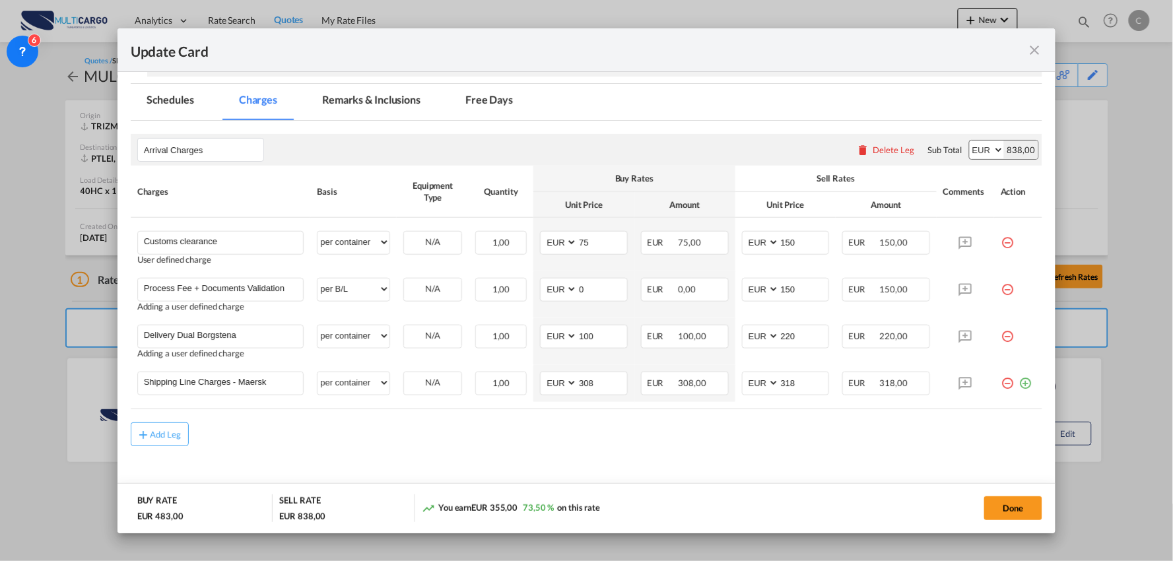
click at [619, 426] on div "Add Leg" at bounding box center [587, 434] width 912 height 24
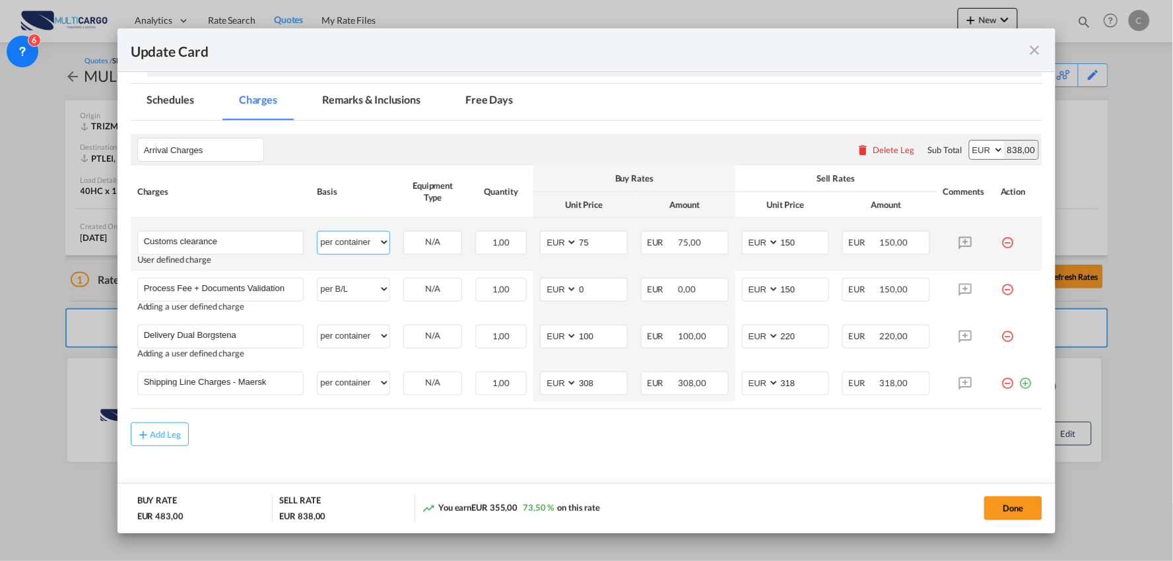
click at [373, 243] on select "per equipment per container per B/L per shipping bill per shipment per pallet p…" at bounding box center [353, 242] width 72 height 21
select select "per_document"
click at [317, 232] on select "per equipment per container per B/L per shipping bill per shipment per pallet p…" at bounding box center [353, 242] width 72 height 21
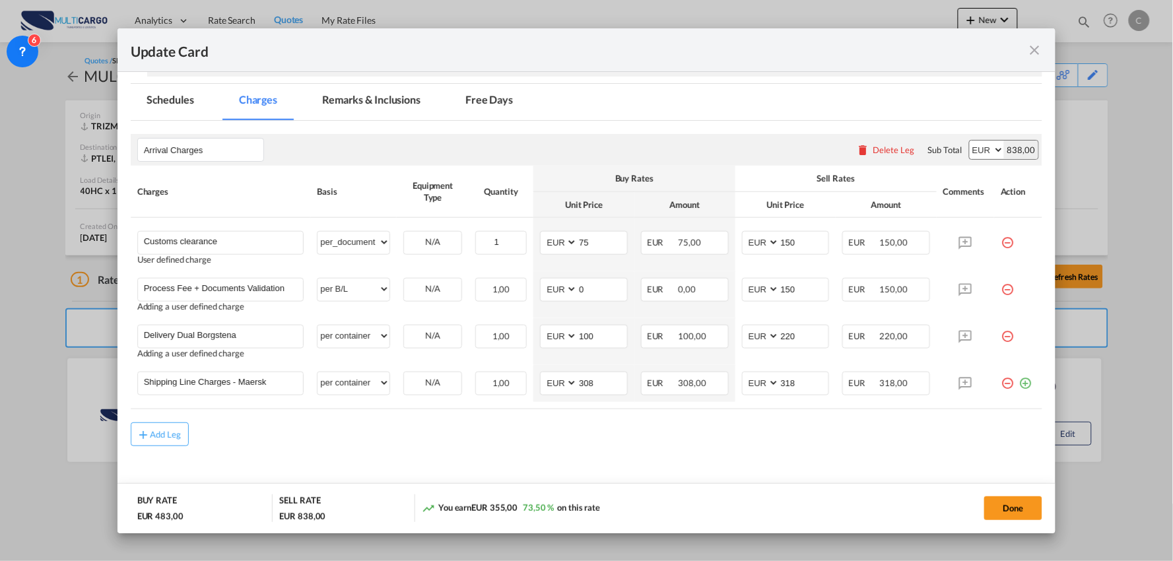
click at [533, 445] on div "Add Leg" at bounding box center [587, 434] width 912 height 24
click at [503, 443] on div "Add Leg" at bounding box center [587, 434] width 912 height 24
click at [395, 459] on md-content "Arrival Charges Please enter leg name Leg Name Already Exists Delete Leg Sub To…" at bounding box center [587, 315] width 912 height 389
click at [261, 337] on input "Delivery Dual Borgstena" at bounding box center [224, 335] width 160 height 20
click at [583, 449] on md-content "Arrival Charges Please enter leg name Leg Name Already Exists Delete Leg Sub To…" at bounding box center [587, 315] width 912 height 389
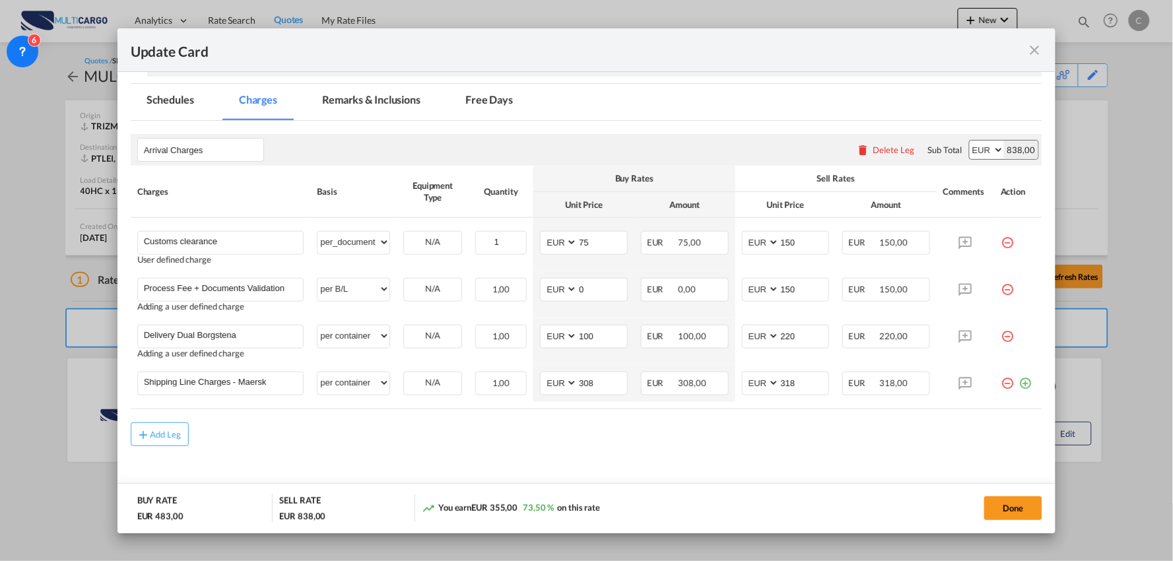
drag, startPoint x: 792, startPoint y: 433, endPoint x: 794, endPoint y: 426, distance: 7.7
click at [792, 433] on div "Add Leg" at bounding box center [587, 434] width 912 height 24
drag, startPoint x: 803, startPoint y: 337, endPoint x: 761, endPoint y: 335, distance: 42.3
click at [761, 335] on md-input-container "AED AFN ALL AMD ANG AOA ARS AUD AWG AZN BAM BBD BDT BGN BHD BIF BMD BND BOB BRL…" at bounding box center [786, 337] width 88 height 24
type input "525"
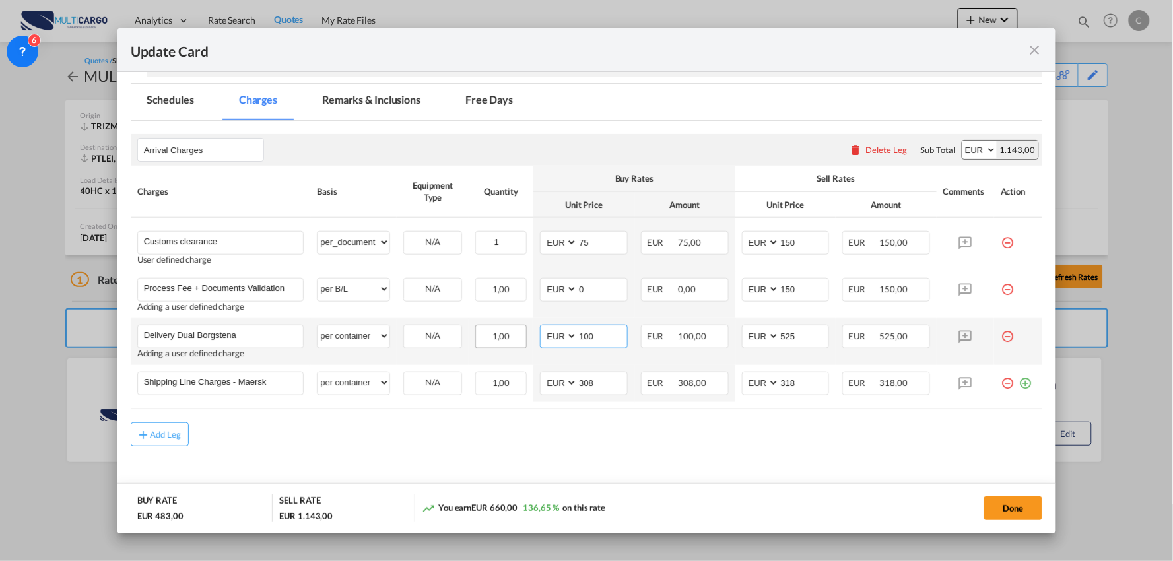
drag, startPoint x: 602, startPoint y: 337, endPoint x: 517, endPoint y: 340, distance: 84.5
click at [517, 340] on tr "Delivery Dual Borgstena Please Enter User Defined Charges Cannot Be Published A…" at bounding box center [587, 341] width 912 height 47
type input "550"
click at [532, 439] on div "Add Leg" at bounding box center [587, 434] width 912 height 24
click at [759, 459] on md-content "Arrival Charges Please enter leg name Leg Name Already Exists Delete Leg Sub To…" at bounding box center [587, 315] width 912 height 389
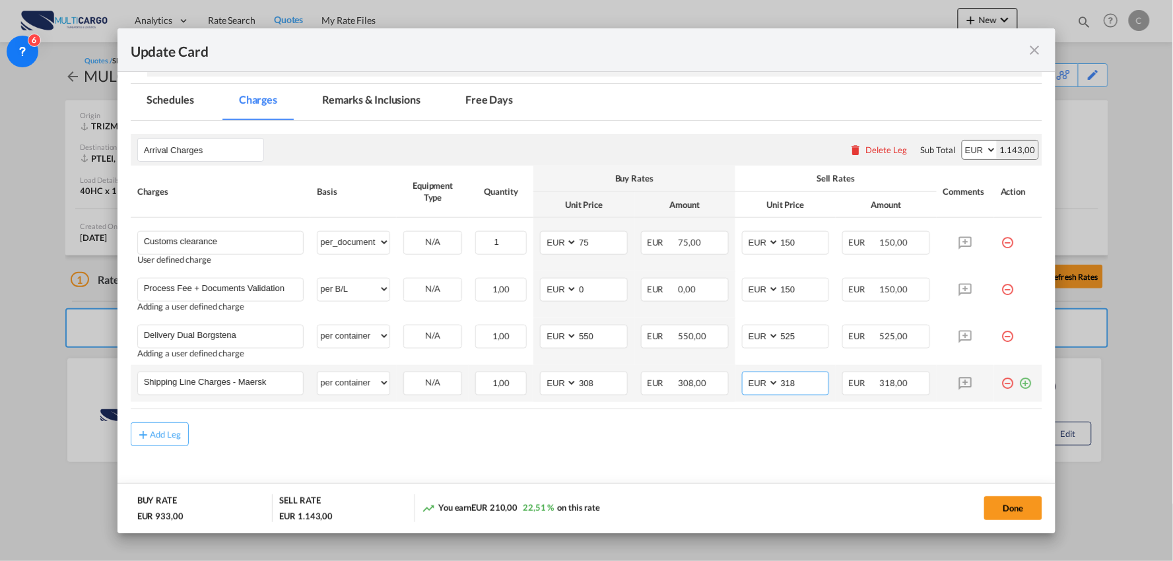
drag, startPoint x: 790, startPoint y: 387, endPoint x: 737, endPoint y: 387, distance: 53.5
click at [742, 387] on md-input-container "AED AFN ALL AMD ANG AOA ARS AUD AWG AZN BAM BBD BDT BGN BHD BIF BMD BND BOB BRL…" at bounding box center [786, 383] width 88 height 24
type input "308"
click at [619, 453] on md-content "Arrival Charges Please enter leg name Leg Name Already Exists Delete Leg Sub To…" at bounding box center [587, 315] width 912 height 389
click at [1012, 506] on button "Done" at bounding box center [1013, 508] width 58 height 24
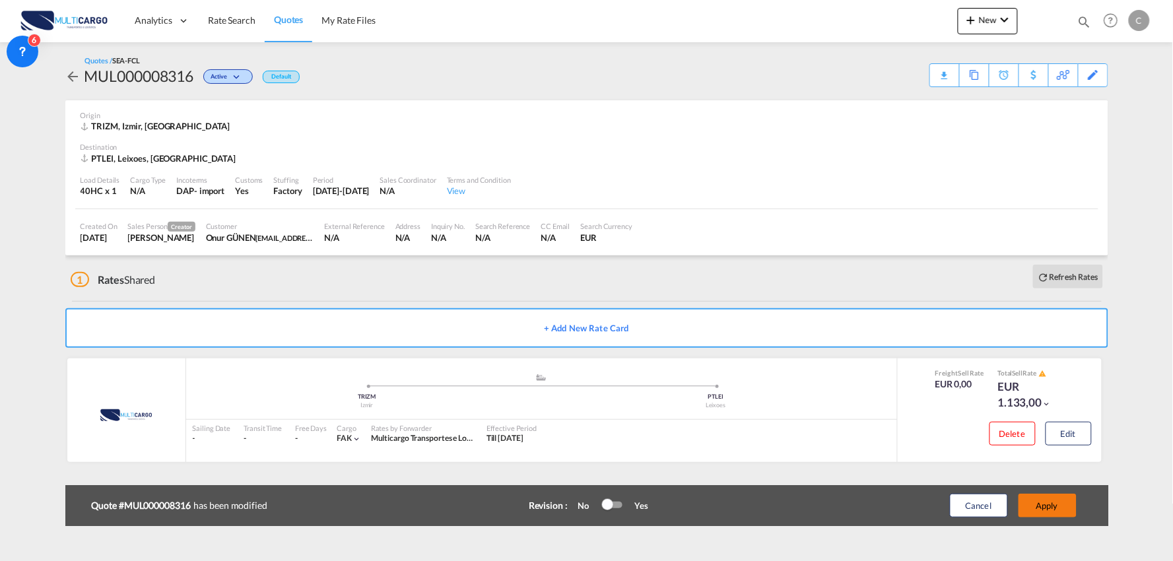
click at [1051, 504] on button "Apply" at bounding box center [1047, 506] width 58 height 24
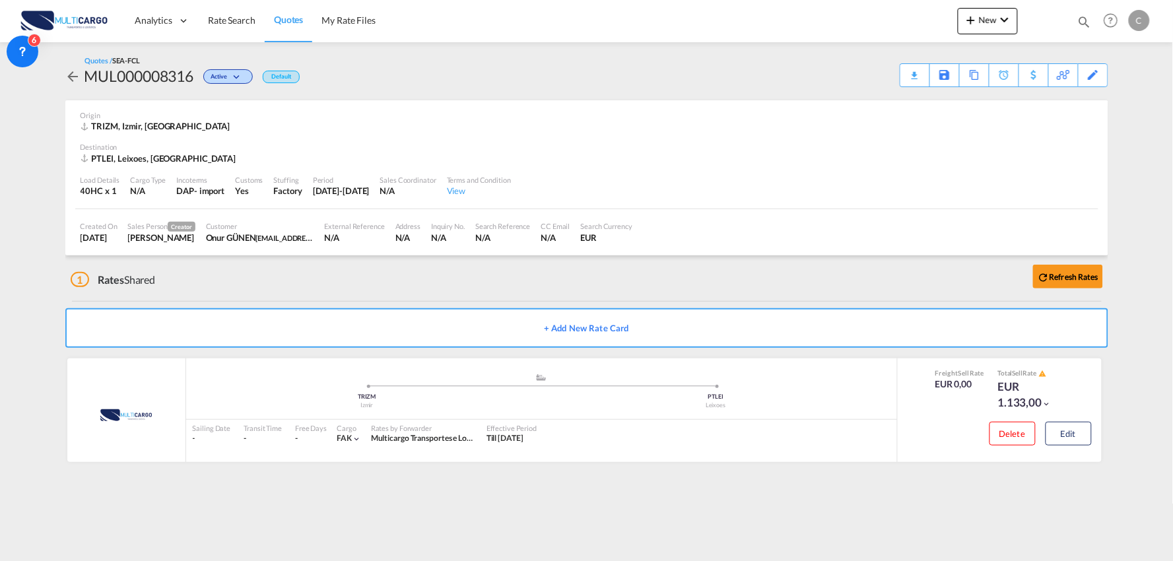
click at [721, 274] on div "1 Rates Shared Refresh Rates" at bounding box center [589, 276] width 1037 height 42
click at [1043, 486] on md-content "Analytics Reports Dashboard Rate Search Quotes My Rate Files New Rates Ratecard" at bounding box center [586, 280] width 1173 height 561
click at [594, 499] on md-content "Analytics Reports Dashboard Rate Search Quotes My Rate Files New Rates Ratecard" at bounding box center [586, 280] width 1173 height 561
click at [1074, 429] on button "Edit" at bounding box center [1068, 434] width 46 height 24
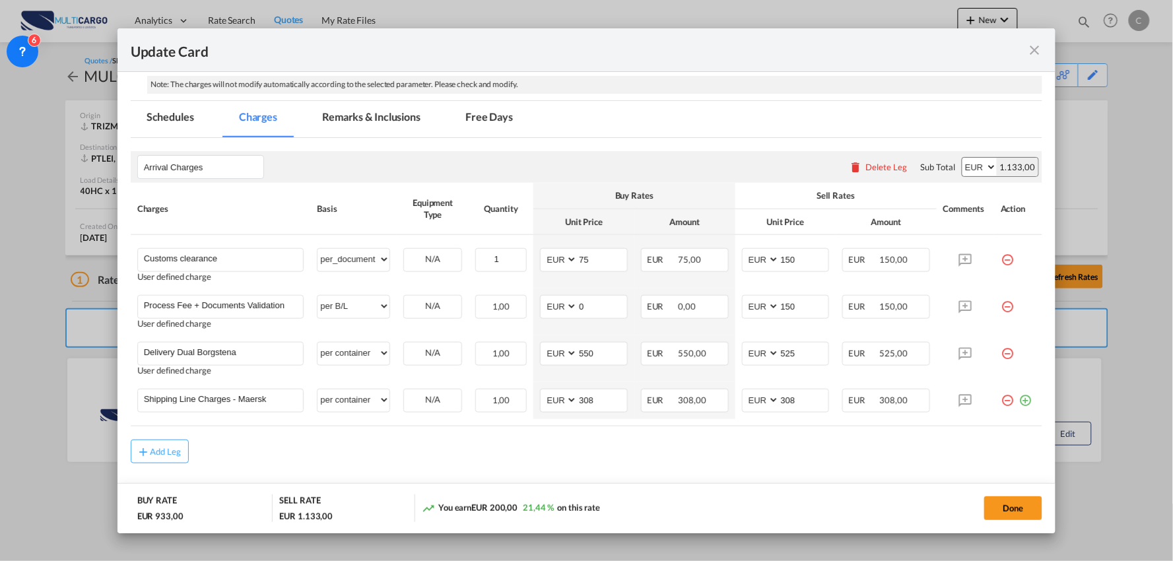
scroll to position [300, 0]
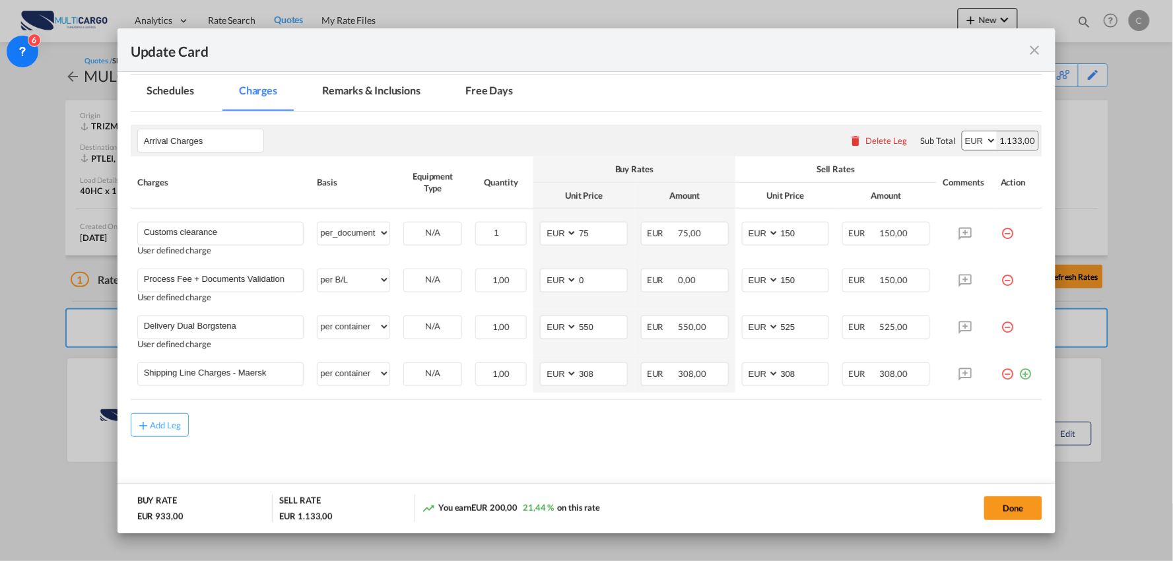
click at [579, 434] on div "Add Leg" at bounding box center [587, 425] width 912 height 24
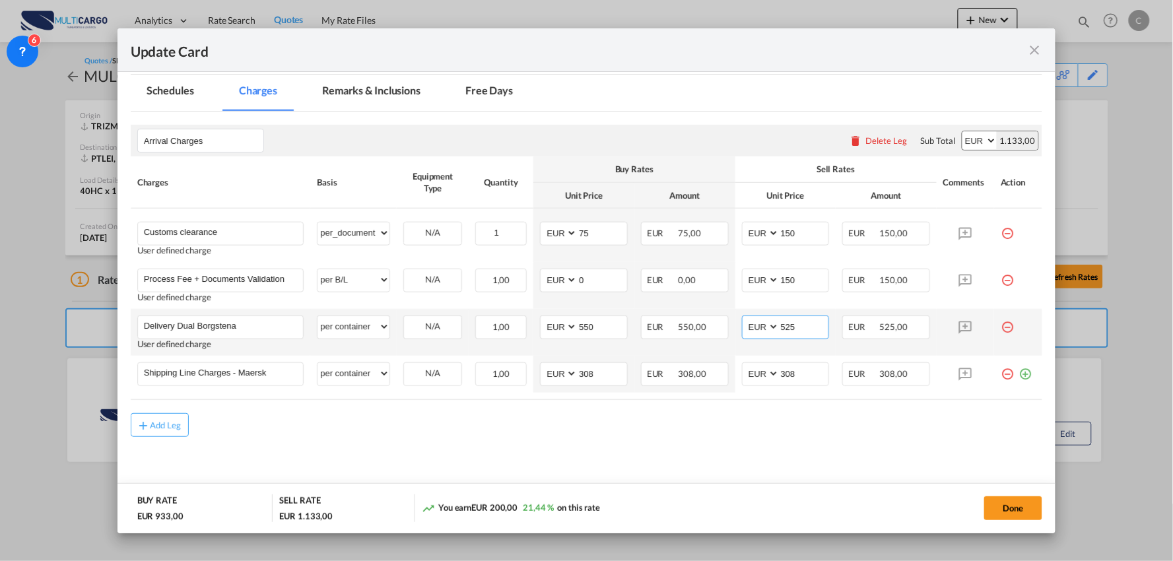
click at [809, 324] on input "525" at bounding box center [803, 326] width 49 height 20
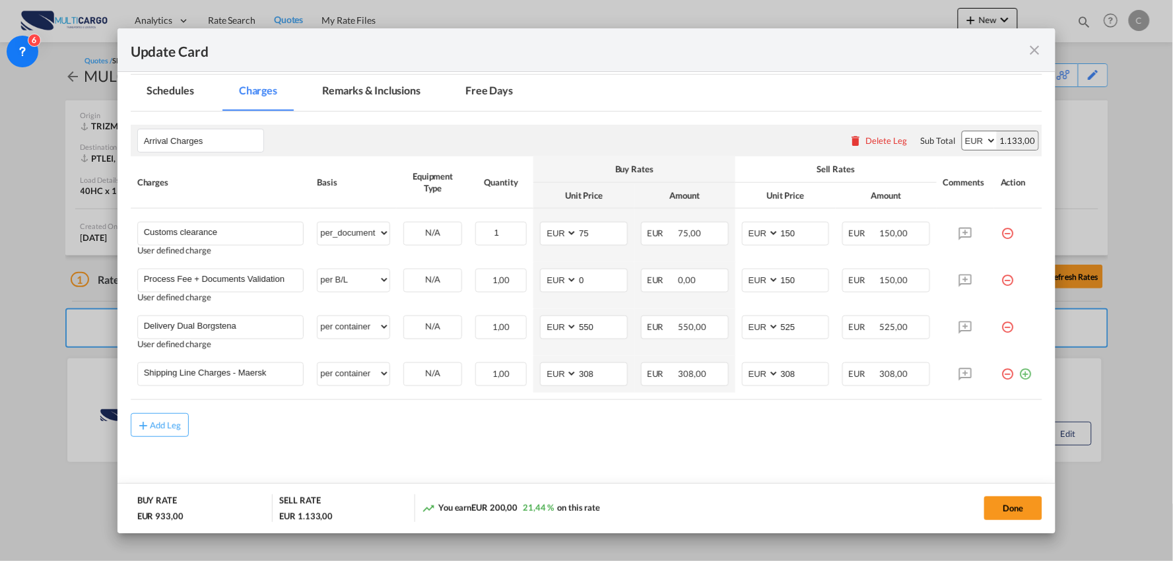
click at [703, 432] on div "Add Leg" at bounding box center [587, 425] width 912 height 24
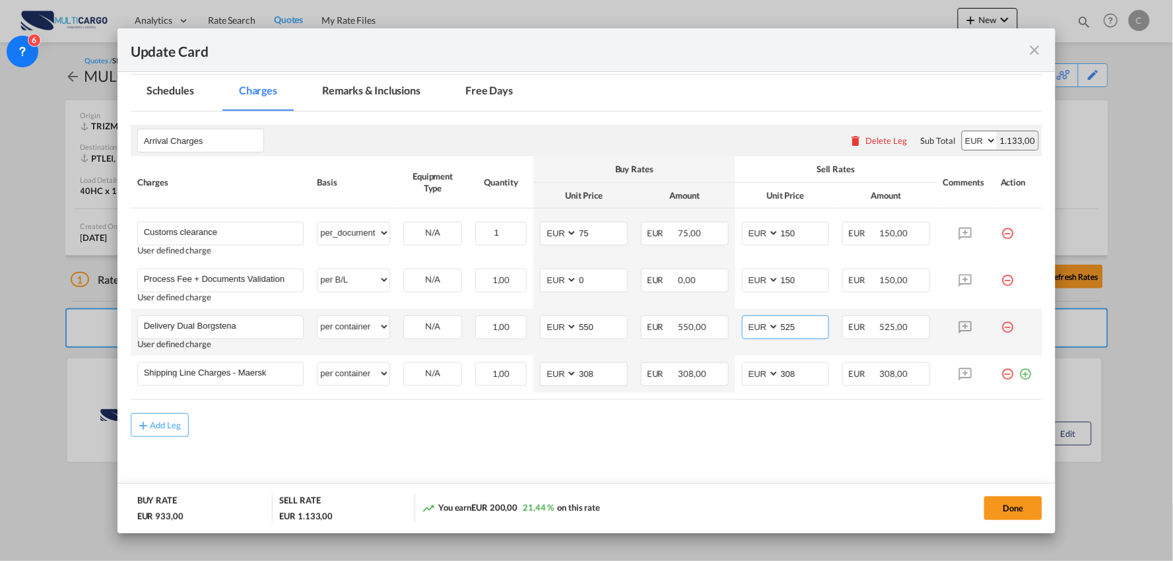
drag, startPoint x: 808, startPoint y: 333, endPoint x: 733, endPoint y: 338, distance: 75.4
click at [735, 338] on td "AED AFN ALL AMD ANG AOA ARS AUD AWG AZN BAM BBD BDT BGN BHD BIF BMD BND BOB BRL…" at bounding box center [785, 332] width 101 height 47
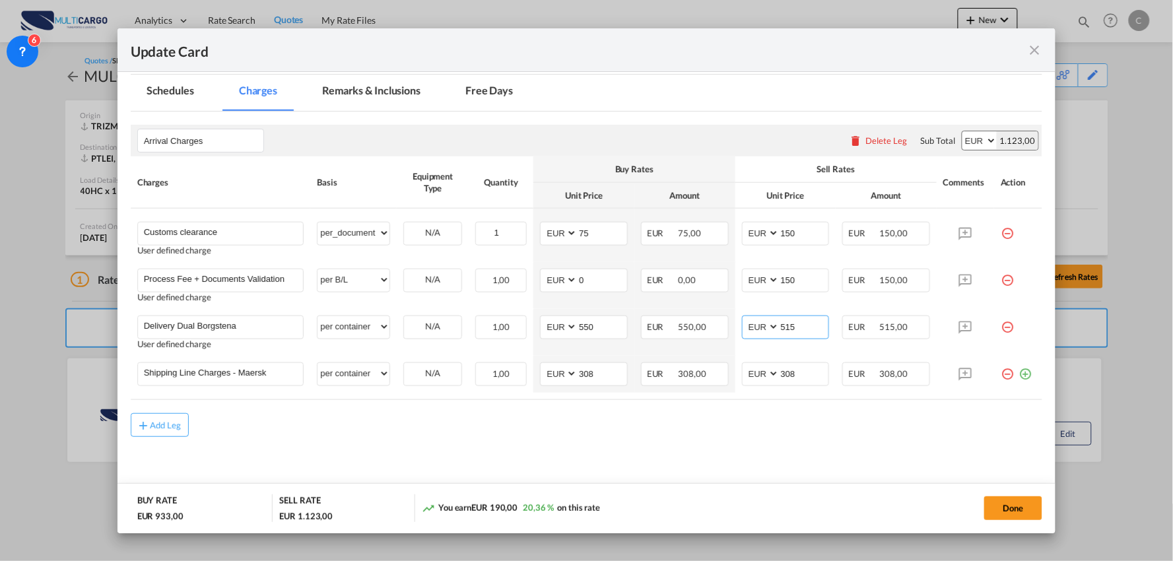
type input "515"
click at [608, 464] on md-content "Arrival Charges Please enter leg name Leg Name Already Exists Delete Leg Sub To…" at bounding box center [587, 306] width 912 height 389
click at [331, 452] on md-content "Arrival Charges Please enter leg name Leg Name Already Exists Delete Leg Sub To…" at bounding box center [587, 306] width 912 height 389
click at [747, 430] on div "Add Leg" at bounding box center [587, 425] width 912 height 24
click at [1006, 505] on button "Done" at bounding box center [1013, 508] width 58 height 24
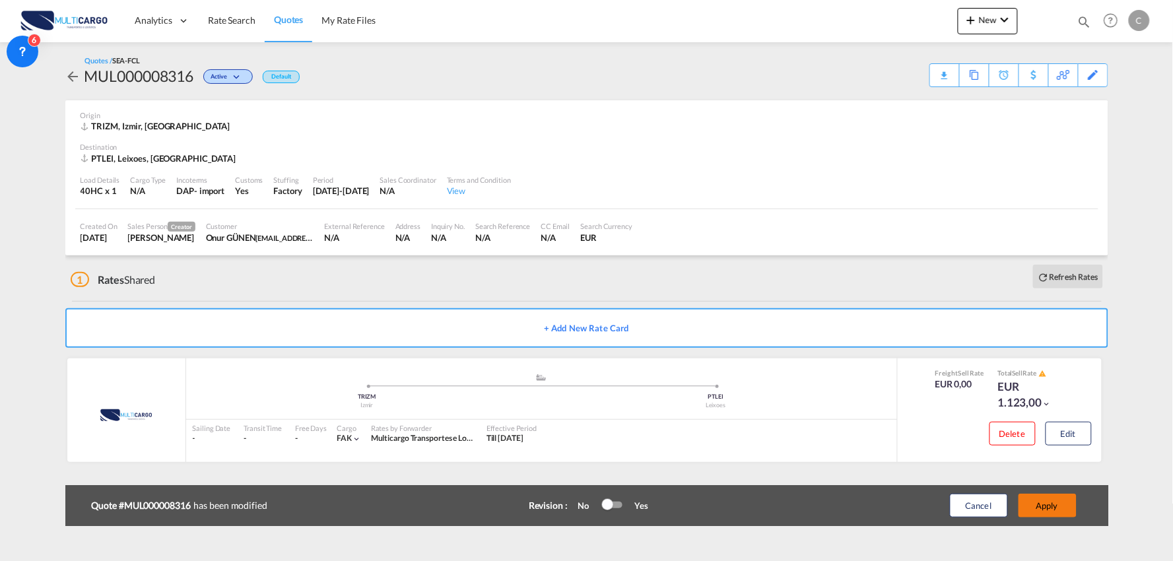
click at [1057, 505] on button "Apply" at bounding box center [1047, 506] width 58 height 24
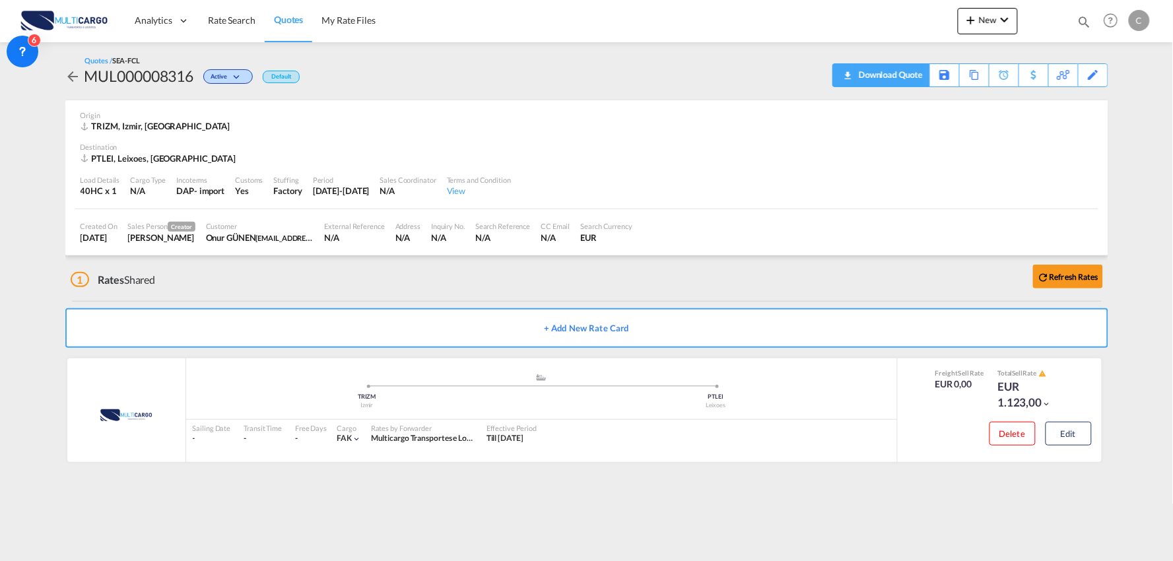
click at [903, 77] on div "Download Quote" at bounding box center [888, 74] width 67 height 21
click at [1066, 434] on button "Edit" at bounding box center [1068, 434] width 46 height 24
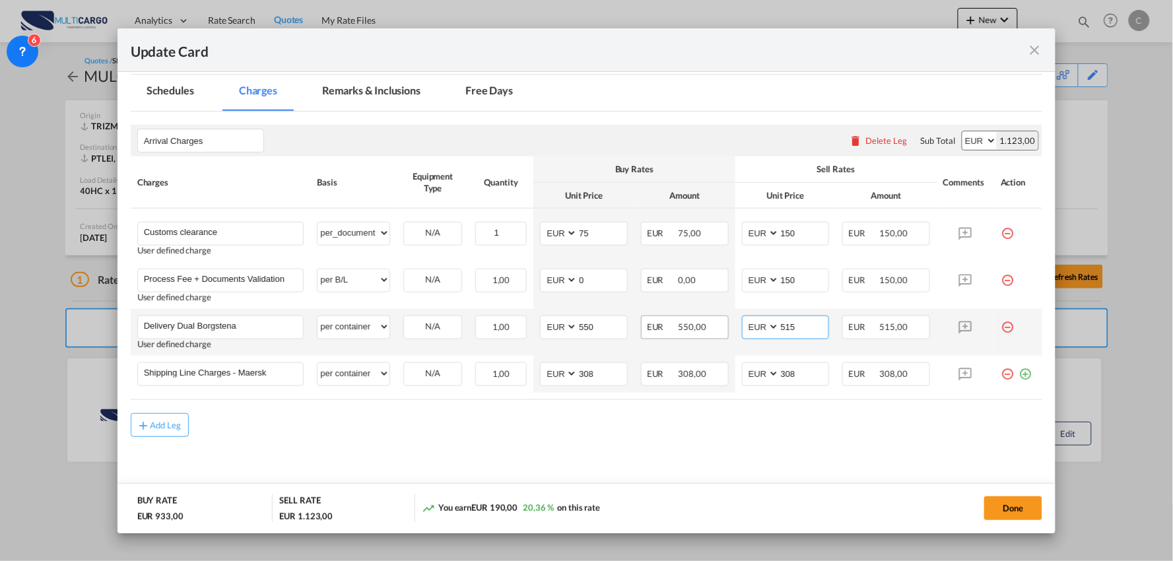
drag, startPoint x: 801, startPoint y: 327, endPoint x: 677, endPoint y: 329, distance: 124.1
click at [677, 329] on tr "Delivery Dual Borgstena Please Enter User Defined Charges Cannot Be Published U…" at bounding box center [587, 332] width 912 height 47
type input "520"
drag, startPoint x: 600, startPoint y: 331, endPoint x: 523, endPoint y: 338, distance: 77.5
click at [523, 338] on tr "Delivery Dual Borgstena Please Enter User Defined Charges Cannot Be Published U…" at bounding box center [587, 332] width 912 height 47
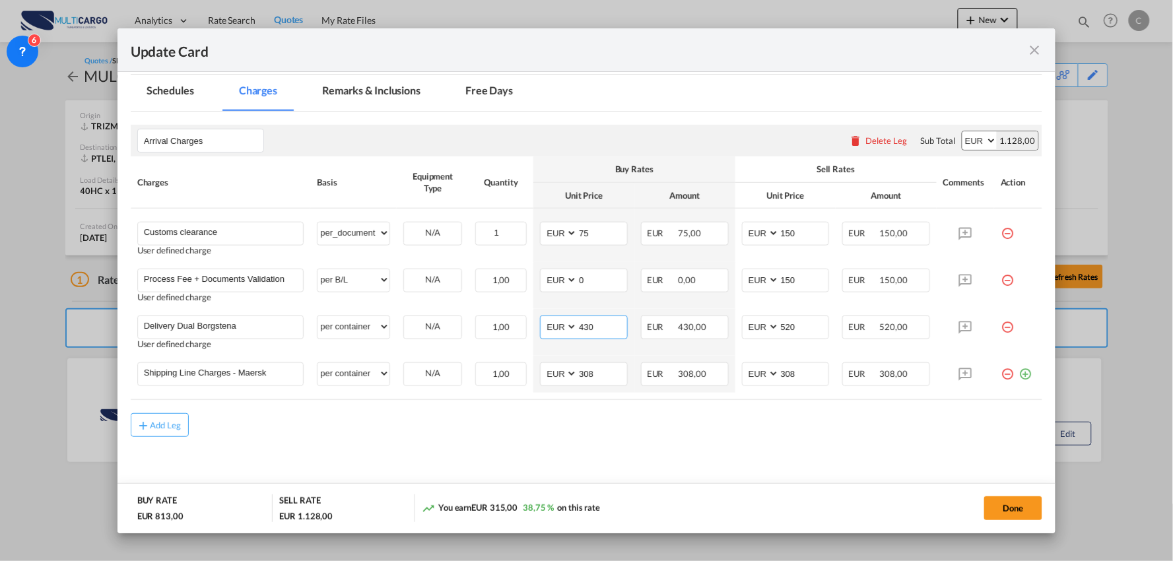
type input "430"
click at [587, 416] on div "Add Leg" at bounding box center [587, 425] width 912 height 24
click at [1012, 509] on button "Done" at bounding box center [1013, 508] width 58 height 24
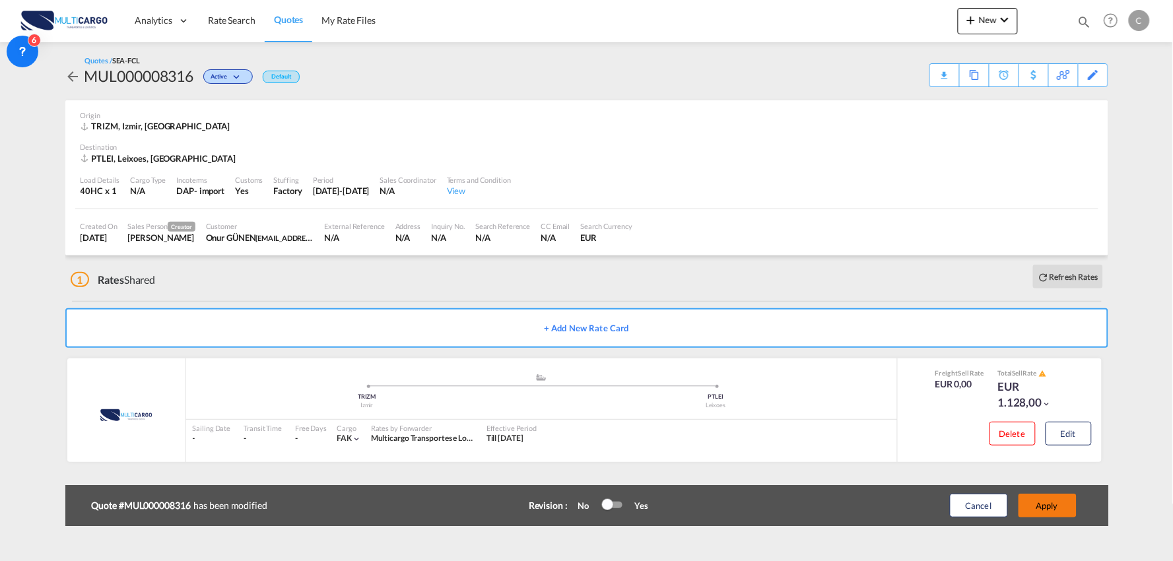
click at [1062, 506] on button "Apply" at bounding box center [1047, 506] width 58 height 24
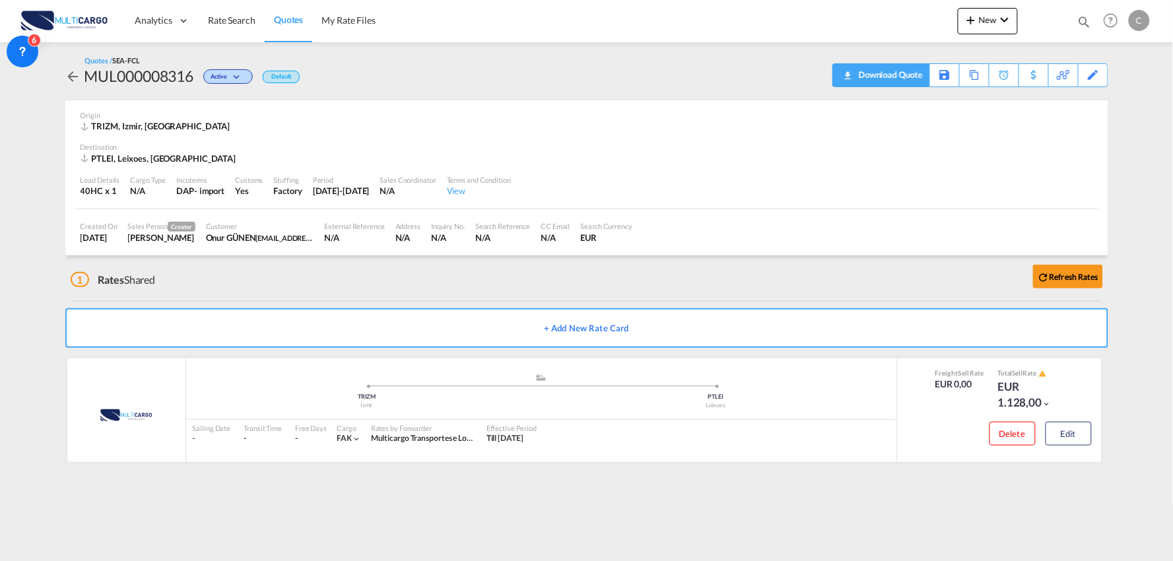
click at [895, 71] on div "Quotes / SEA-FCL MUL000008316 Active Default Download Quote Save As Template Co…" at bounding box center [586, 71] width 1043 height 32
click at [901, 71] on div "Download Quote" at bounding box center [888, 74] width 67 height 21
click at [503, 68] on div "Quotes / SEA-FCL MUL000008312 Active Default Download Quote Save As Template Co…" at bounding box center [586, 71] width 1043 height 32
click at [331, 280] on div "1 Rates Shared Refresh Rates" at bounding box center [589, 276] width 1037 height 42
click at [463, 74] on div "Quotes / SEA-FCL MUL000008312 Active Default Download Quote Save As Template Co…" at bounding box center [586, 71] width 1043 height 32
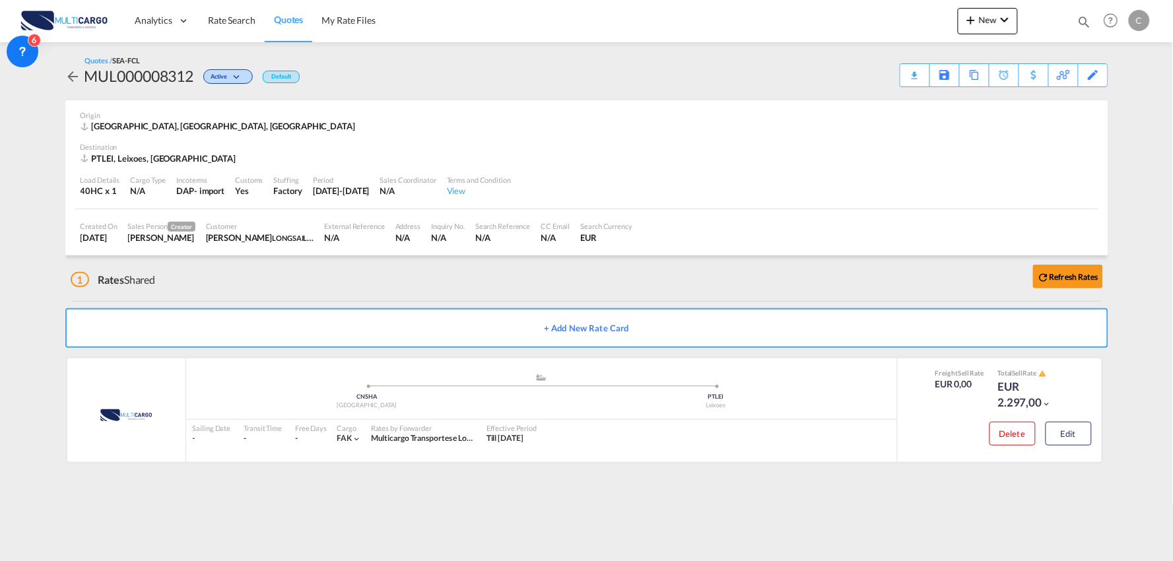
click at [483, 64] on div "Quotes / SEA-FCL MUL000008312 Active Default Download Quote Save As Template Co…" at bounding box center [586, 71] width 1043 height 32
click at [727, 494] on md-content "Analytics Reports Dashboard Rate Search Quotes My Rate Files New Rates Ratecard" at bounding box center [586, 280] width 1173 height 561
click at [730, 513] on md-content "Analytics Reports Dashboard Rate Search Quotes My Rate Files New Rates Ratecard" at bounding box center [586, 280] width 1173 height 561
click at [417, 117] on div "Origin" at bounding box center [587, 115] width 1012 height 10
click at [338, 284] on div "1 Rates Shared Refresh Rates" at bounding box center [589, 276] width 1037 height 42
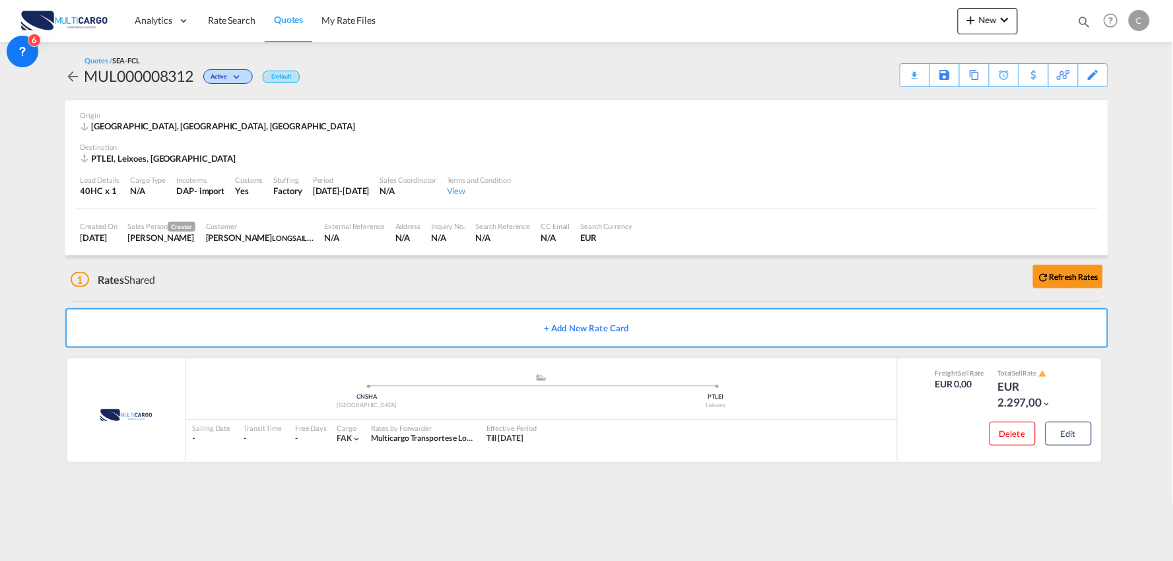
click at [393, 278] on div "1 Rates Shared Refresh Rates" at bounding box center [589, 276] width 1037 height 42
click at [389, 298] on div "1 Rates Shared Refresh Rates" at bounding box center [589, 276] width 1037 height 42
click at [399, 285] on div "1 Rates Shared Refresh Rates" at bounding box center [589, 276] width 1037 height 42
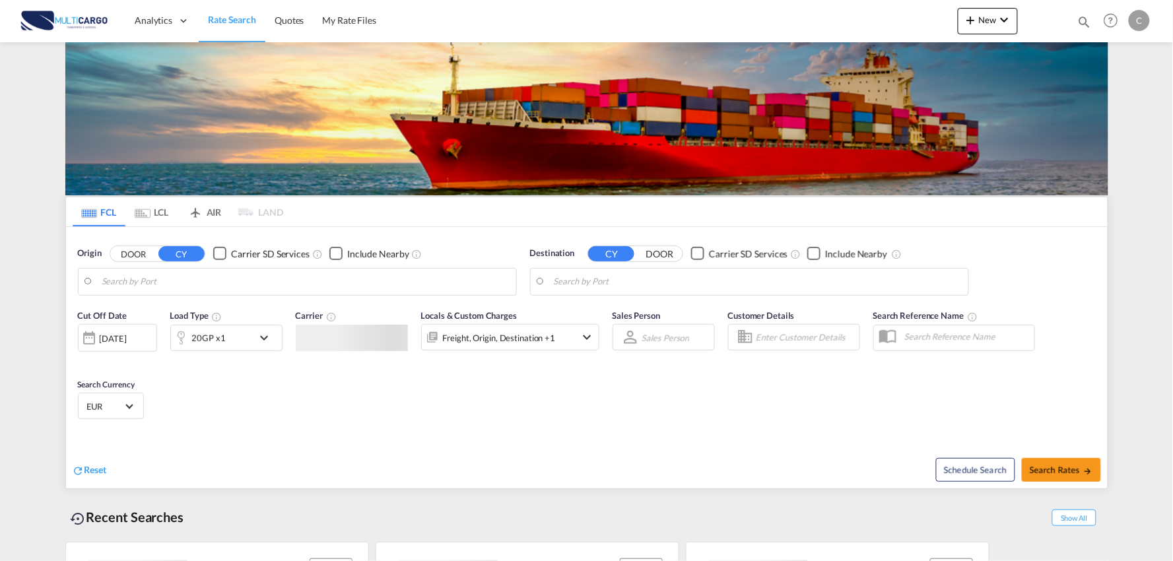
type input "Port of [GEOGRAPHIC_DATA], [GEOGRAPHIC_DATA], [GEOGRAPHIC_DATA]"
type input "Leixoes, Leixoes, PTLEI"
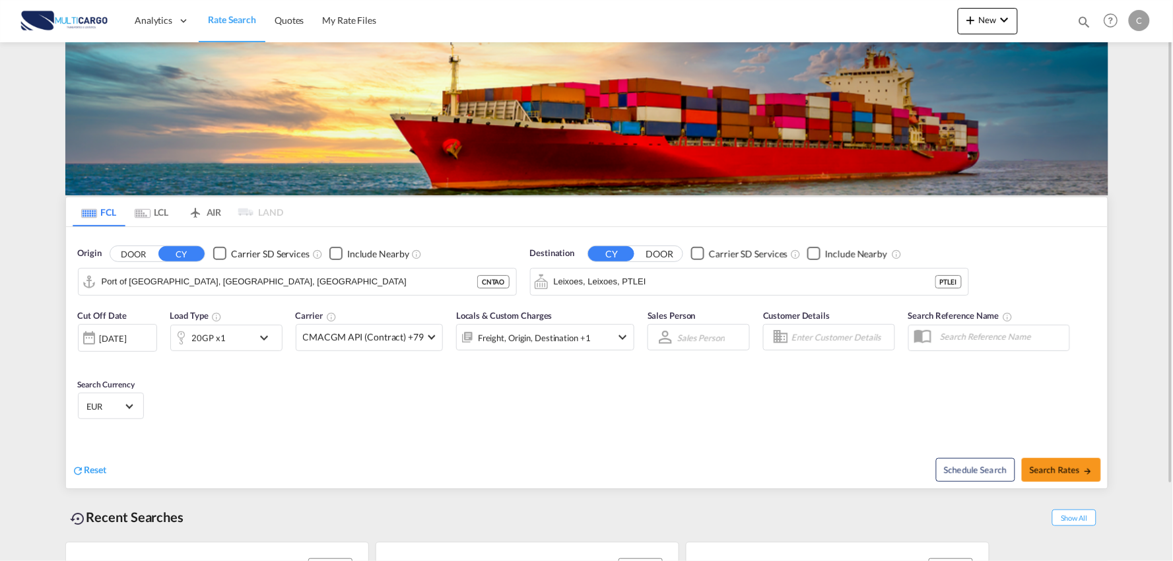
click at [406, 467] on div "Reset" at bounding box center [331, 459] width 517 height 36
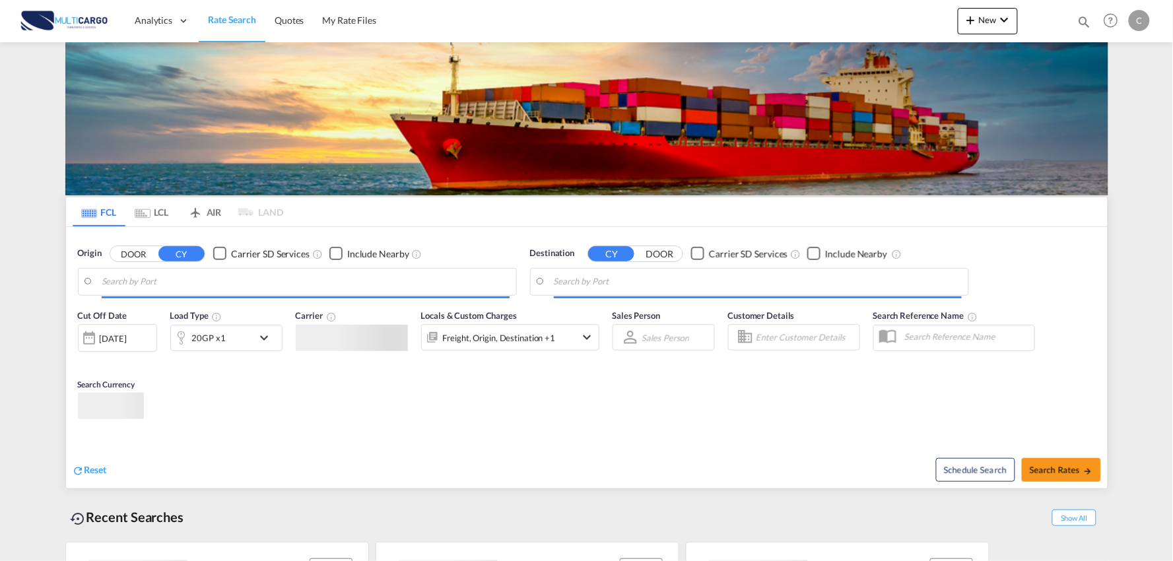
type input "Port of [GEOGRAPHIC_DATA], [GEOGRAPHIC_DATA], [GEOGRAPHIC_DATA]"
type input "Leixoes, Leixoes, PTLEI"
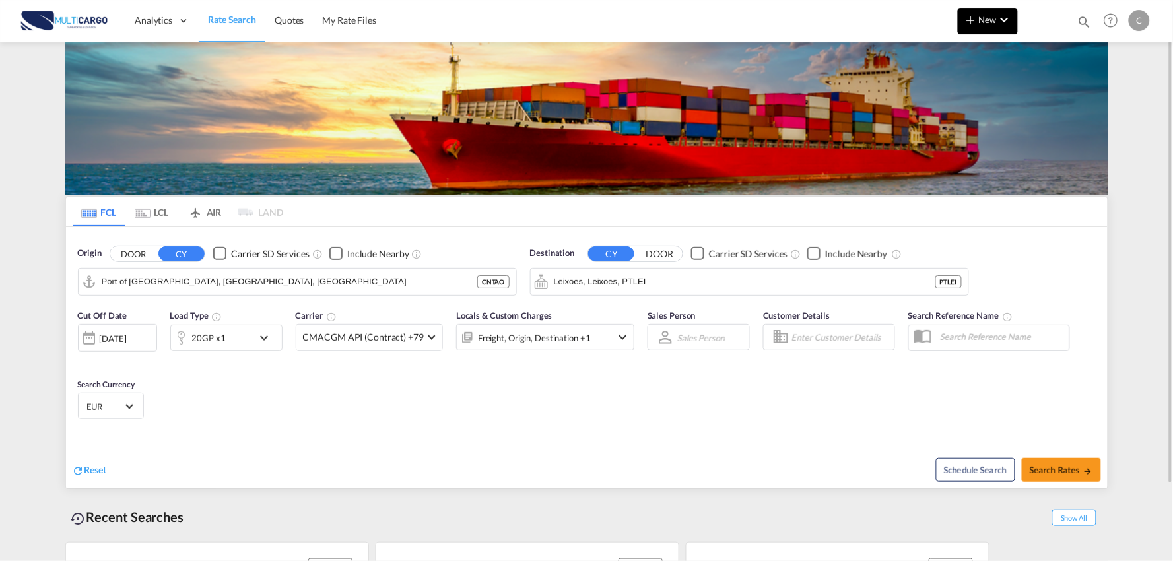
click at [975, 16] on md-icon "icon-plus 400-fg" at bounding box center [971, 20] width 16 height 16
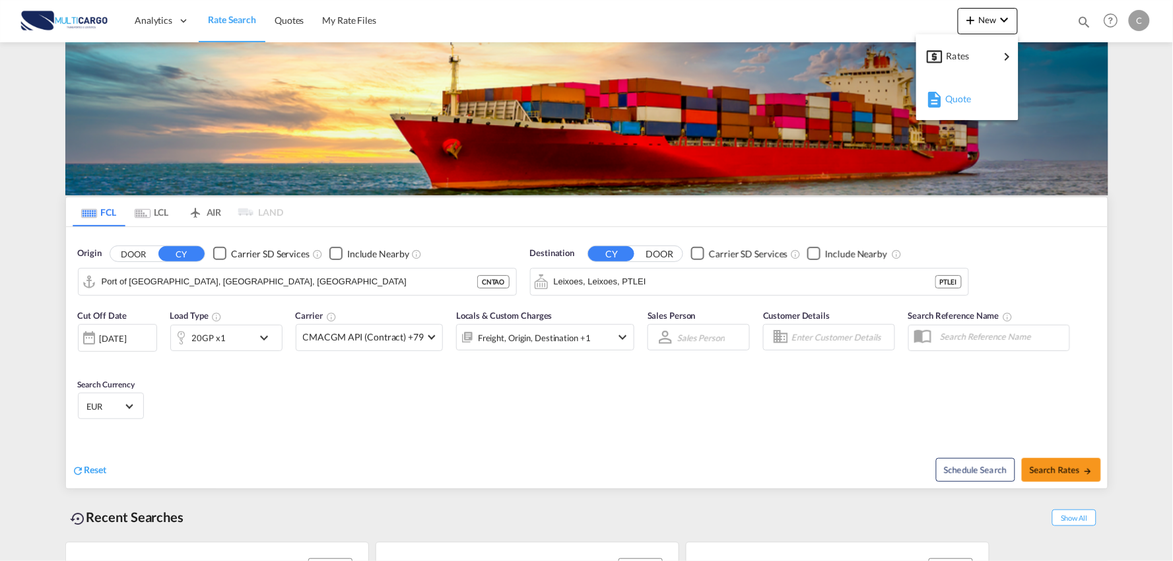
click at [969, 104] on div "Quote" at bounding box center [969, 98] width 49 height 33
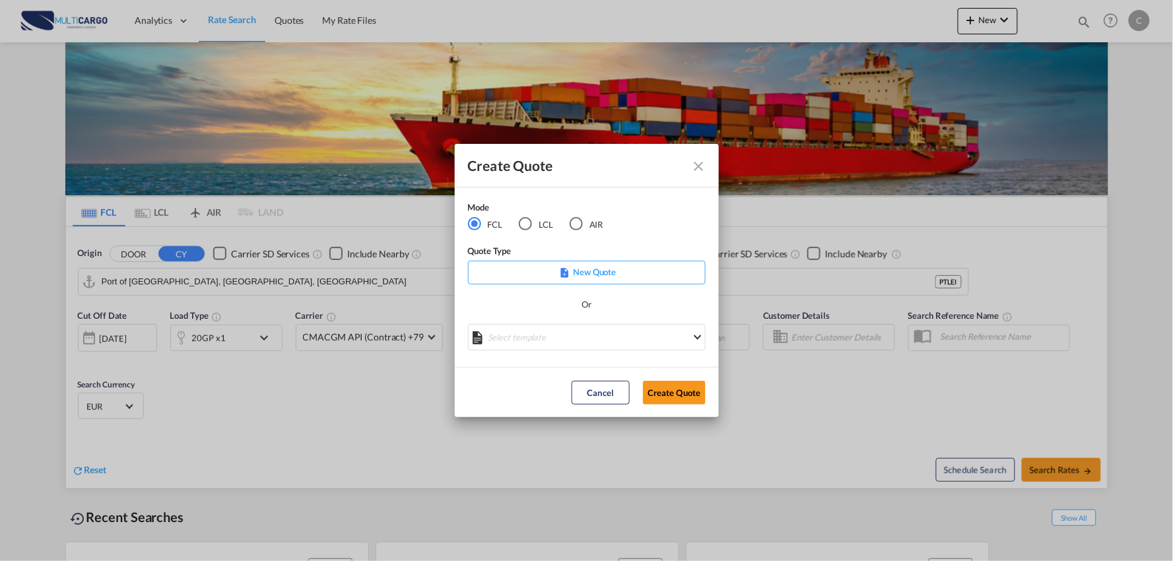
click at [529, 225] on div "LCL" at bounding box center [525, 223] width 13 height 13
click at [554, 333] on md-select "Select template TPS valid up to 31/12 Patricia Barroso | 08 Aug 2025 25/11/24 E…" at bounding box center [587, 337] width 238 height 26
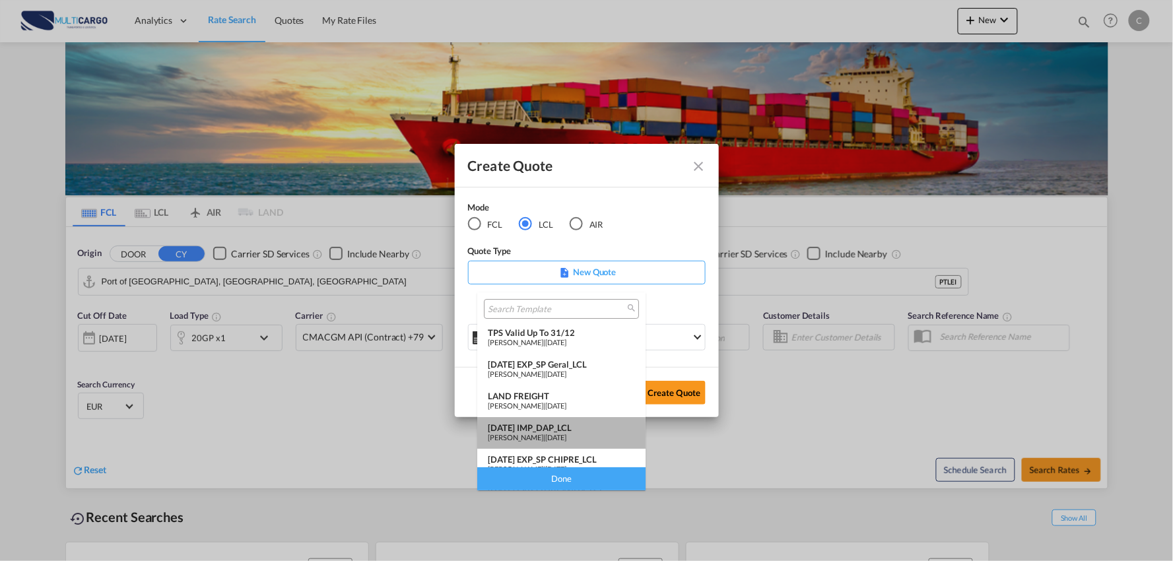
click at [577, 427] on div "25/11/24 IMP_DAP_LCL" at bounding box center [561, 427] width 147 height 11
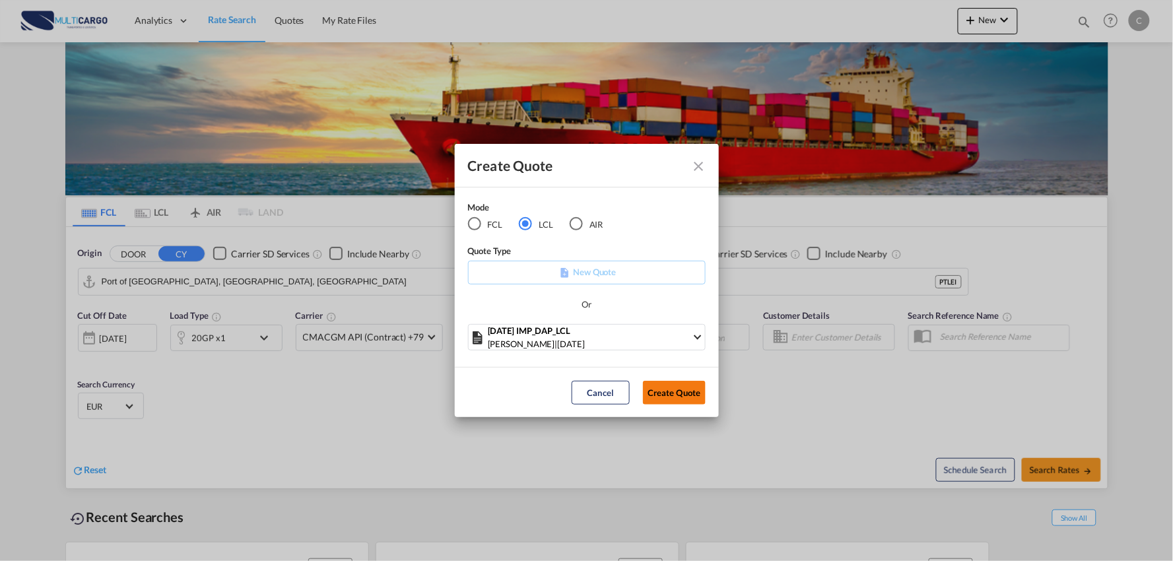
click at [675, 393] on button "Create Quote" at bounding box center [674, 393] width 63 height 24
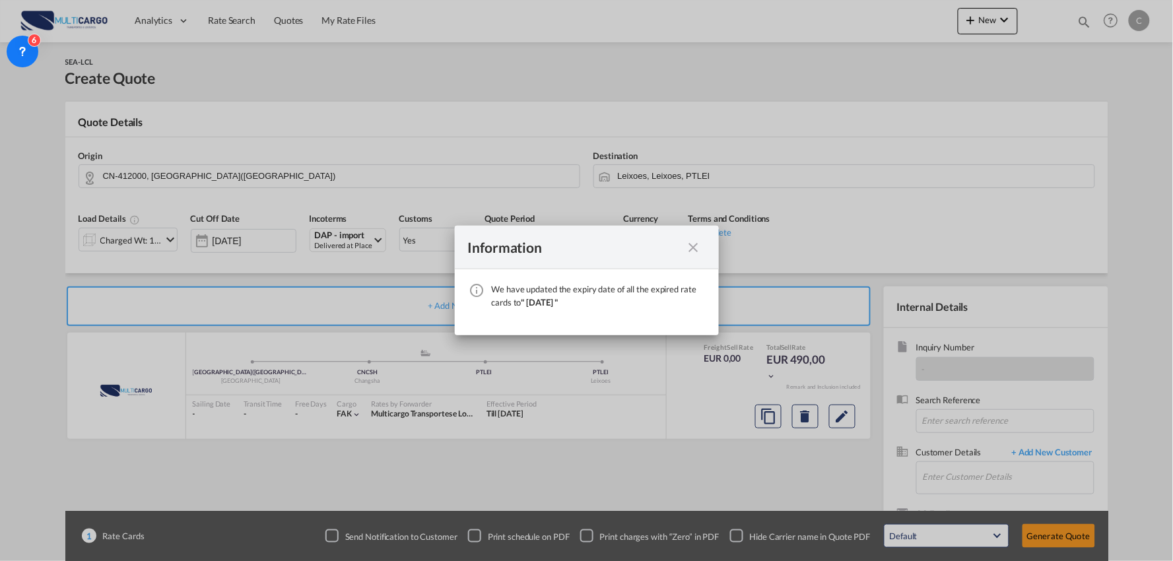
click at [691, 246] on md-icon "icon-close fg-AAA8AD cursor" at bounding box center [694, 248] width 16 height 16
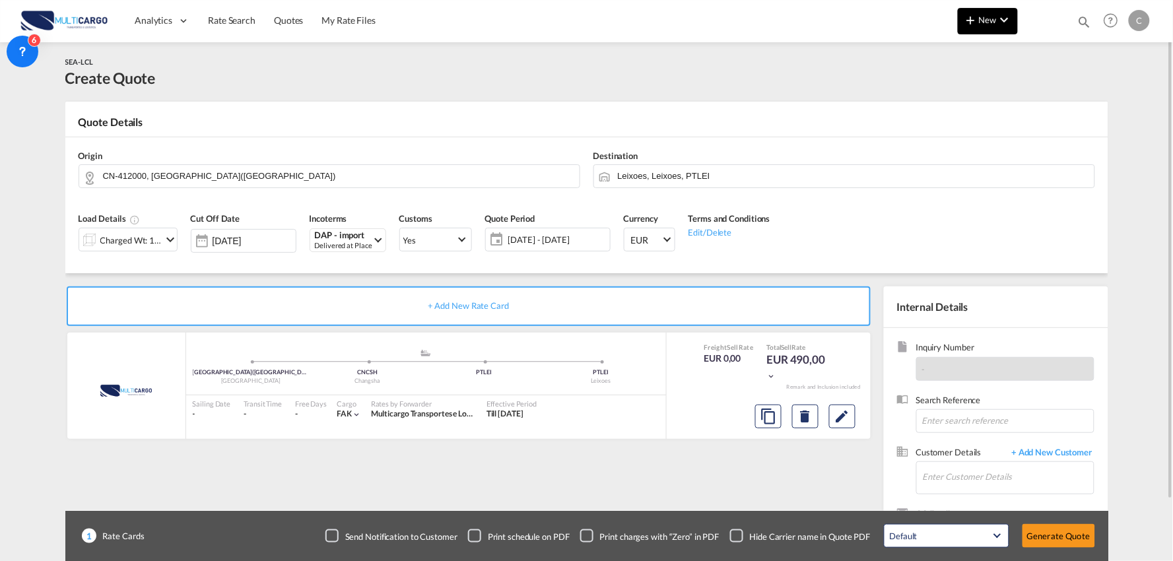
click at [1005, 24] on md-icon "icon-chevron-down" at bounding box center [1004, 20] width 16 height 16
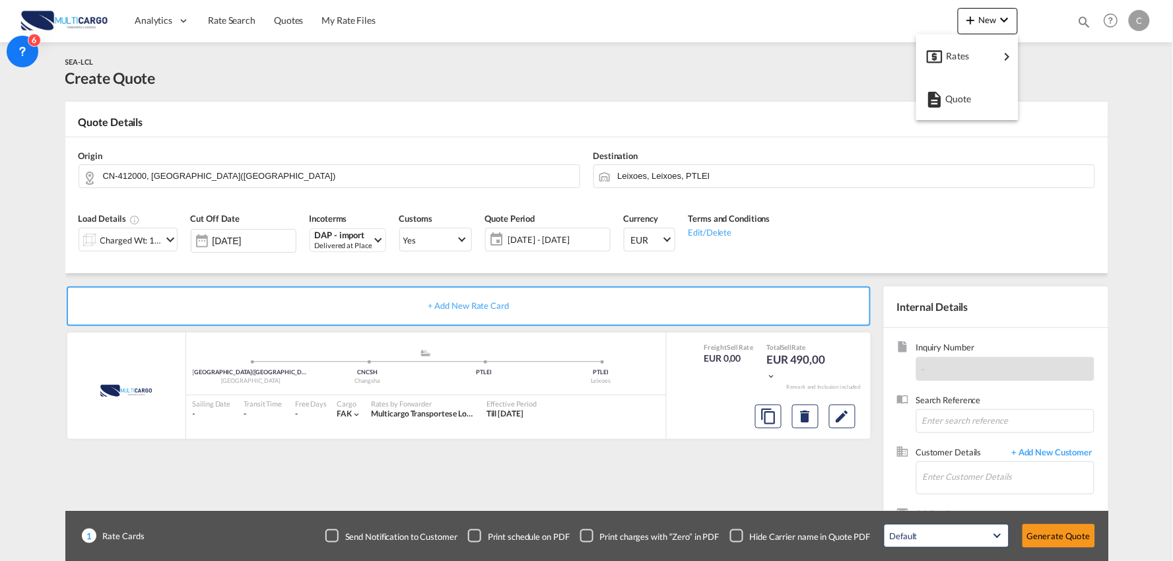
click at [493, 64] on md-backdrop at bounding box center [586, 280] width 1173 height 561
